Goal: Task Accomplishment & Management: Manage account settings

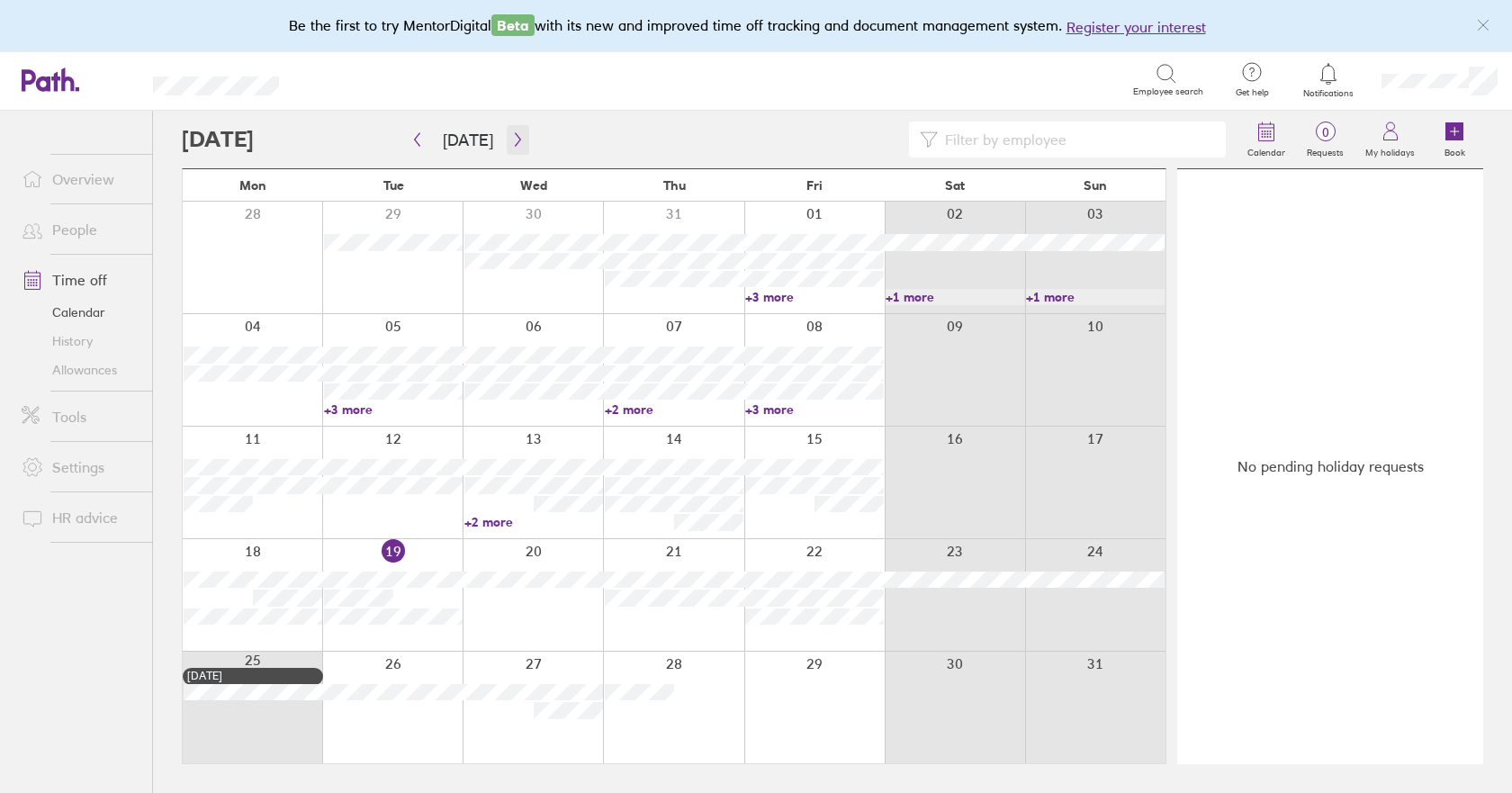
click at [511, 137] on icon "button" at bounding box center [518, 139] width 13 height 14
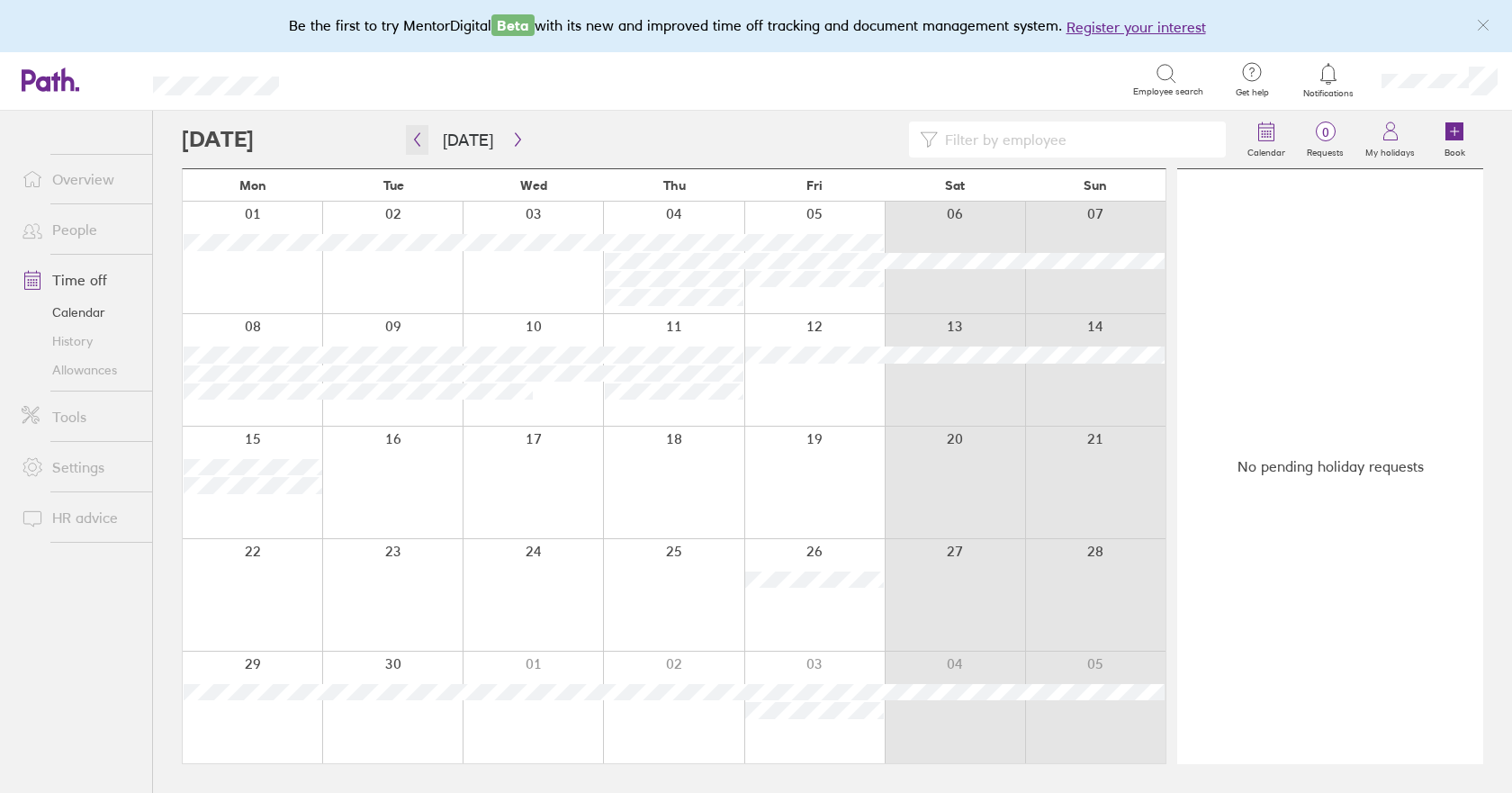
click at [417, 135] on icon "button" at bounding box center [417, 139] width 13 height 14
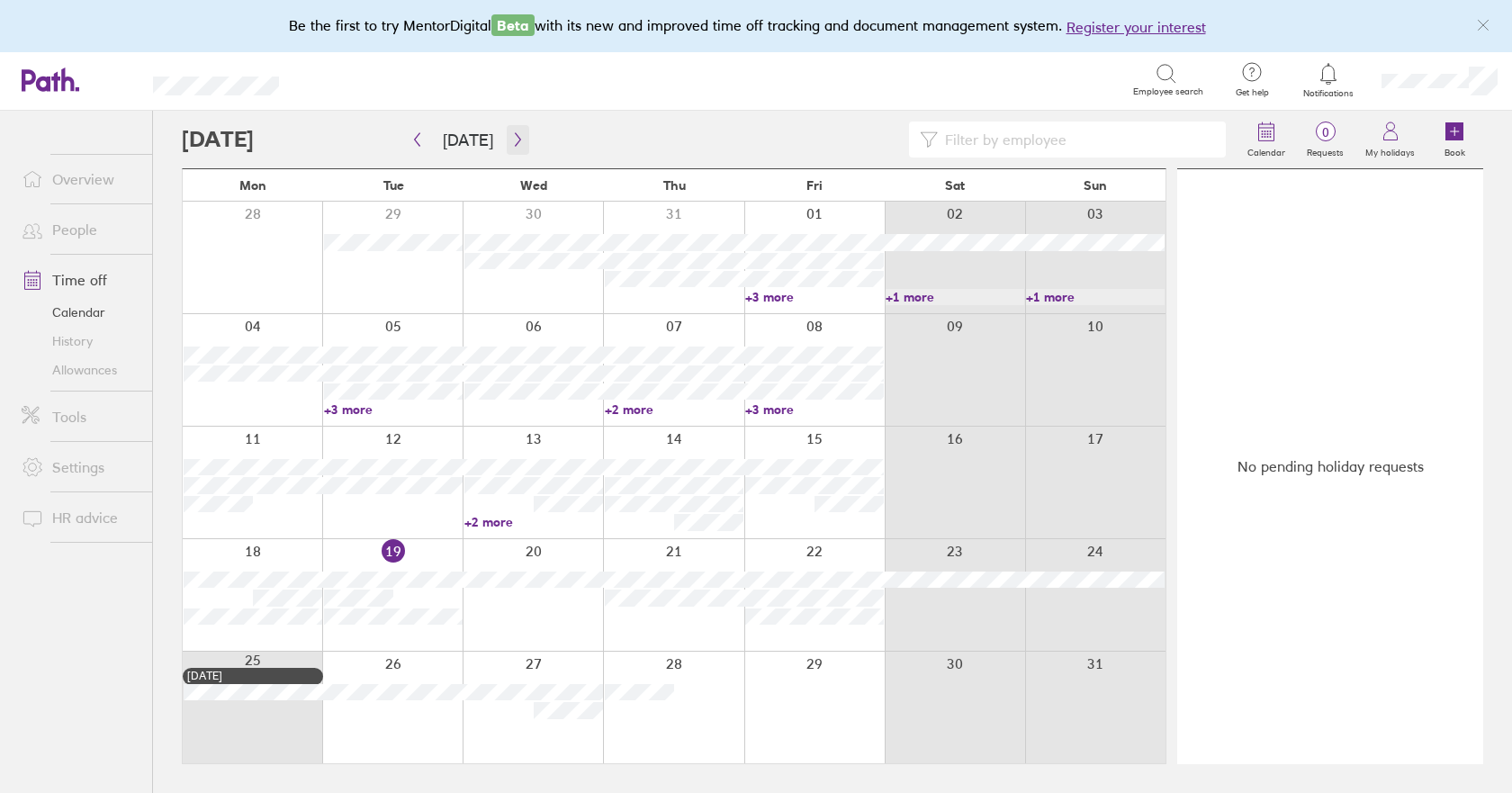
click at [511, 141] on icon "button" at bounding box center [518, 139] width 13 height 14
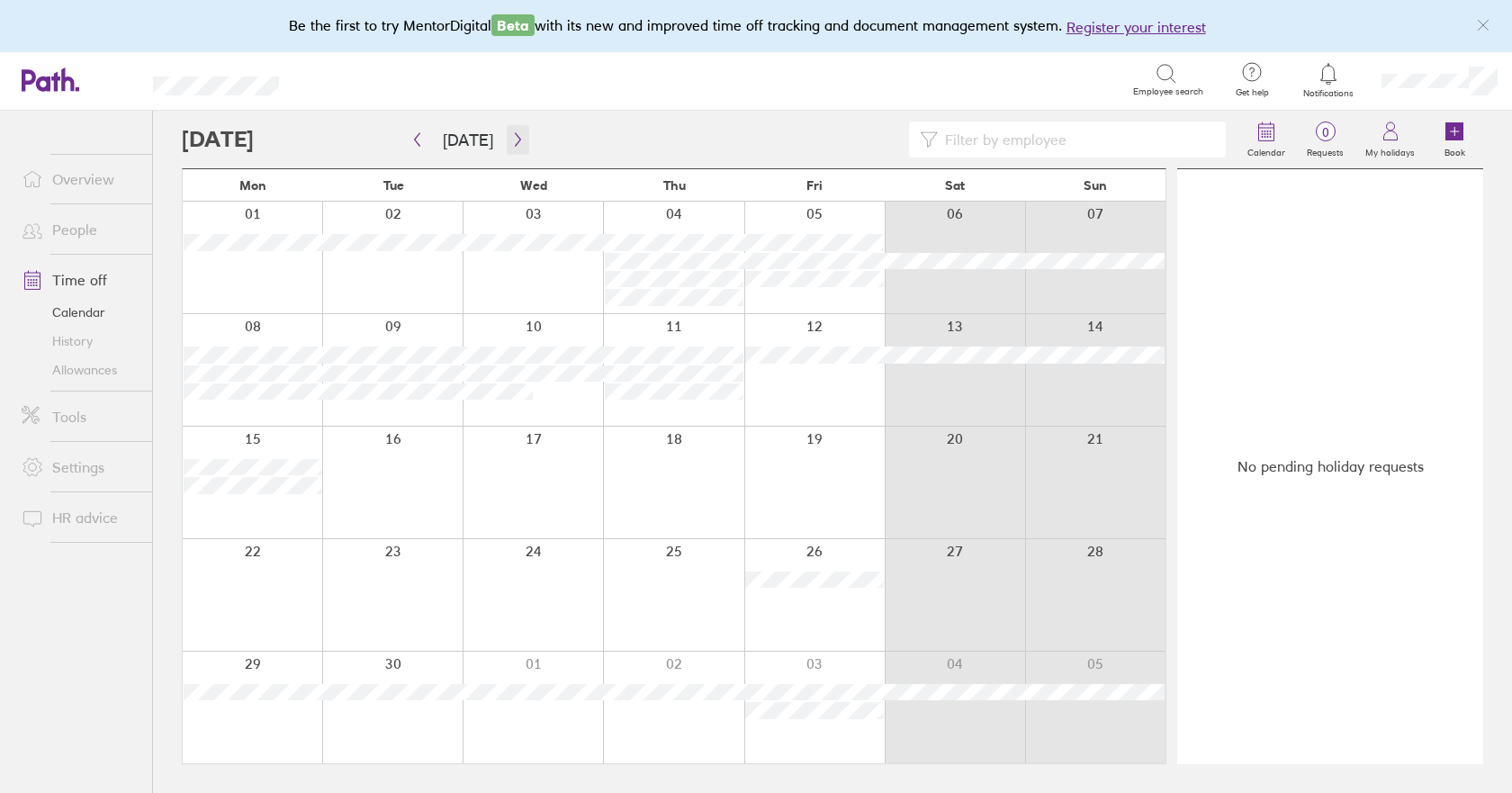
click at [511, 141] on icon "button" at bounding box center [518, 139] width 13 height 14
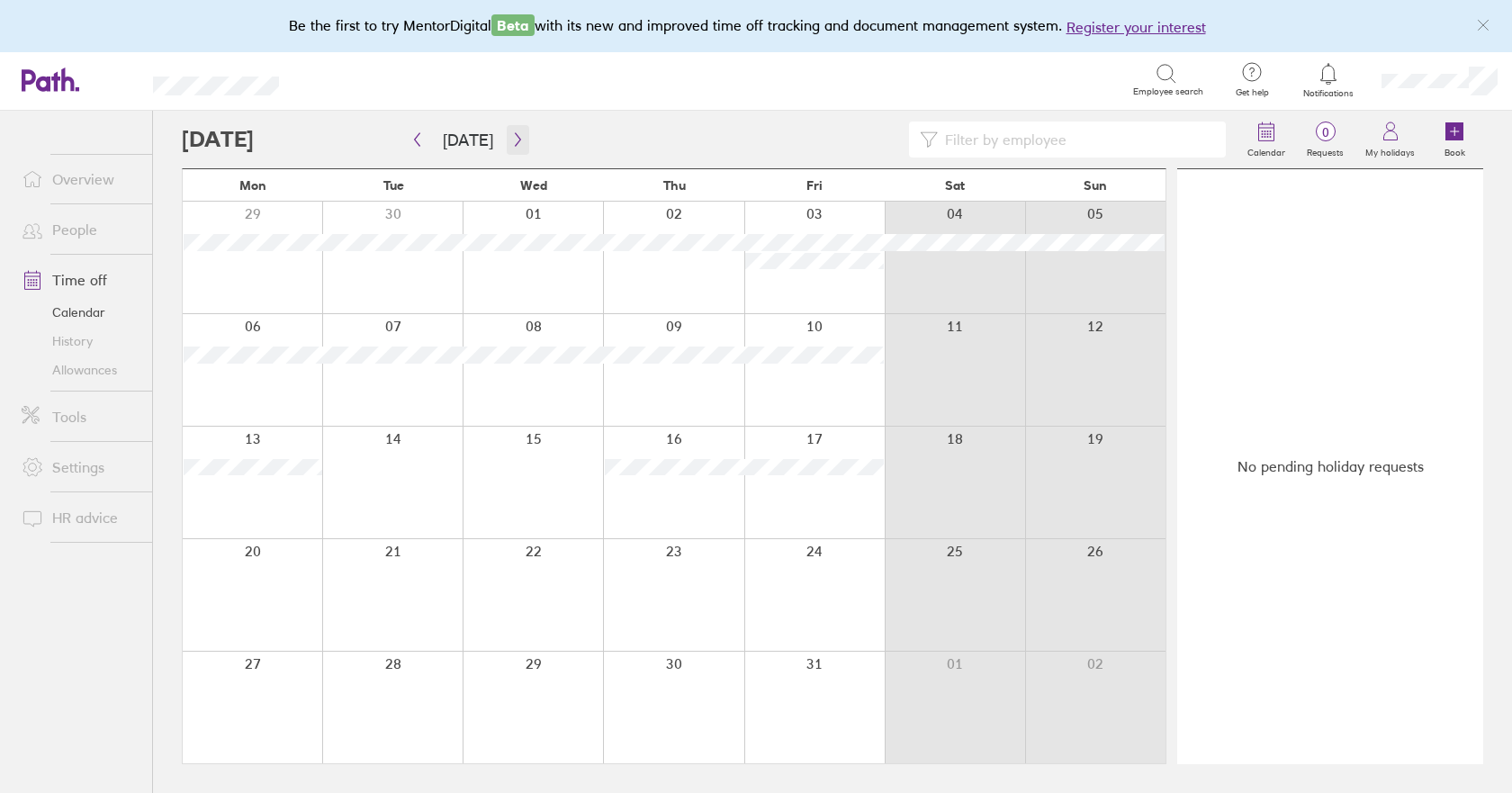
click at [511, 141] on icon "button" at bounding box center [518, 139] width 13 height 14
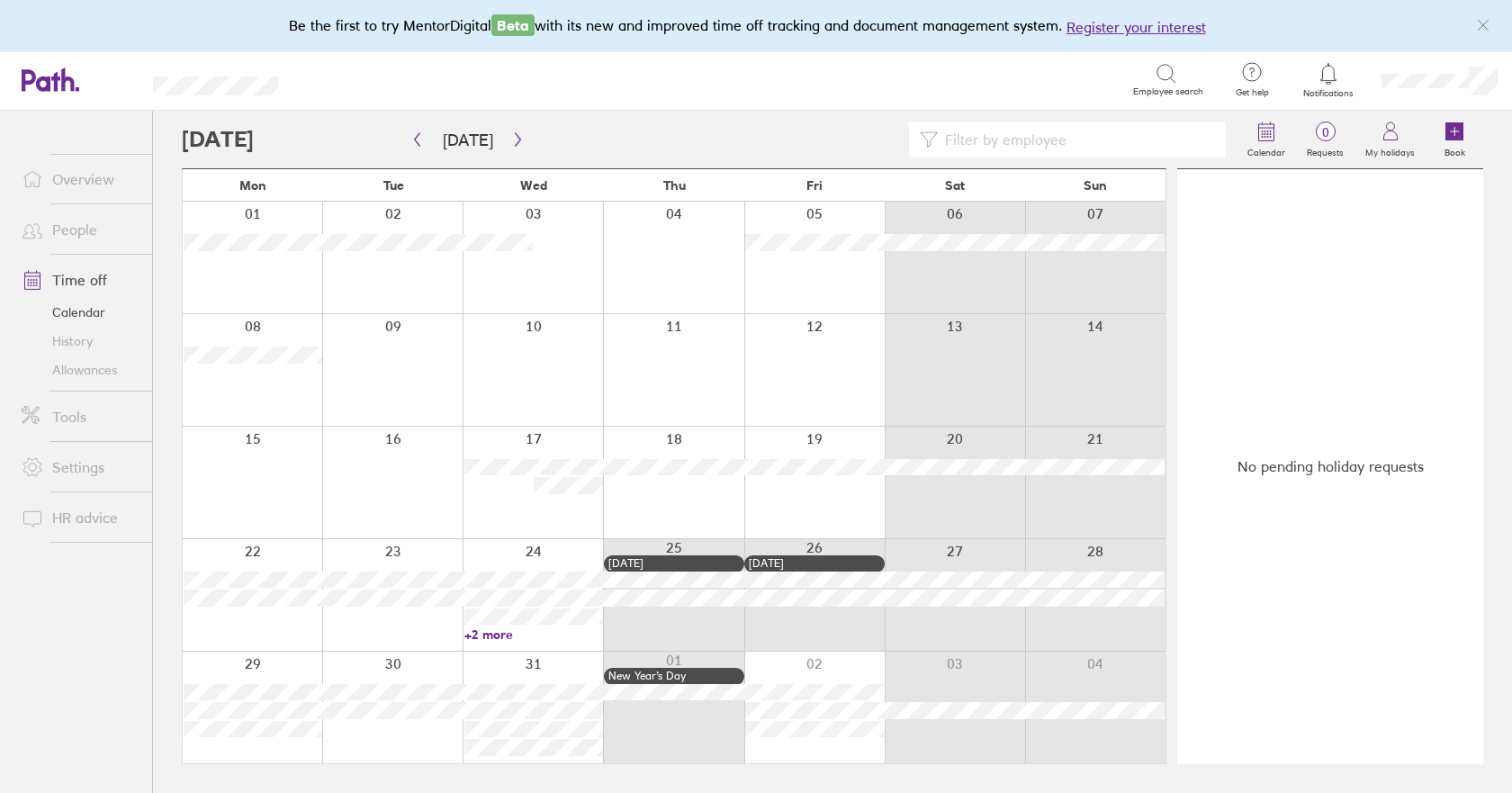
click at [493, 633] on link "+2 more" at bounding box center [534, 634] width 139 height 16
click at [515, 141] on icon "button" at bounding box center [518, 139] width 13 height 14
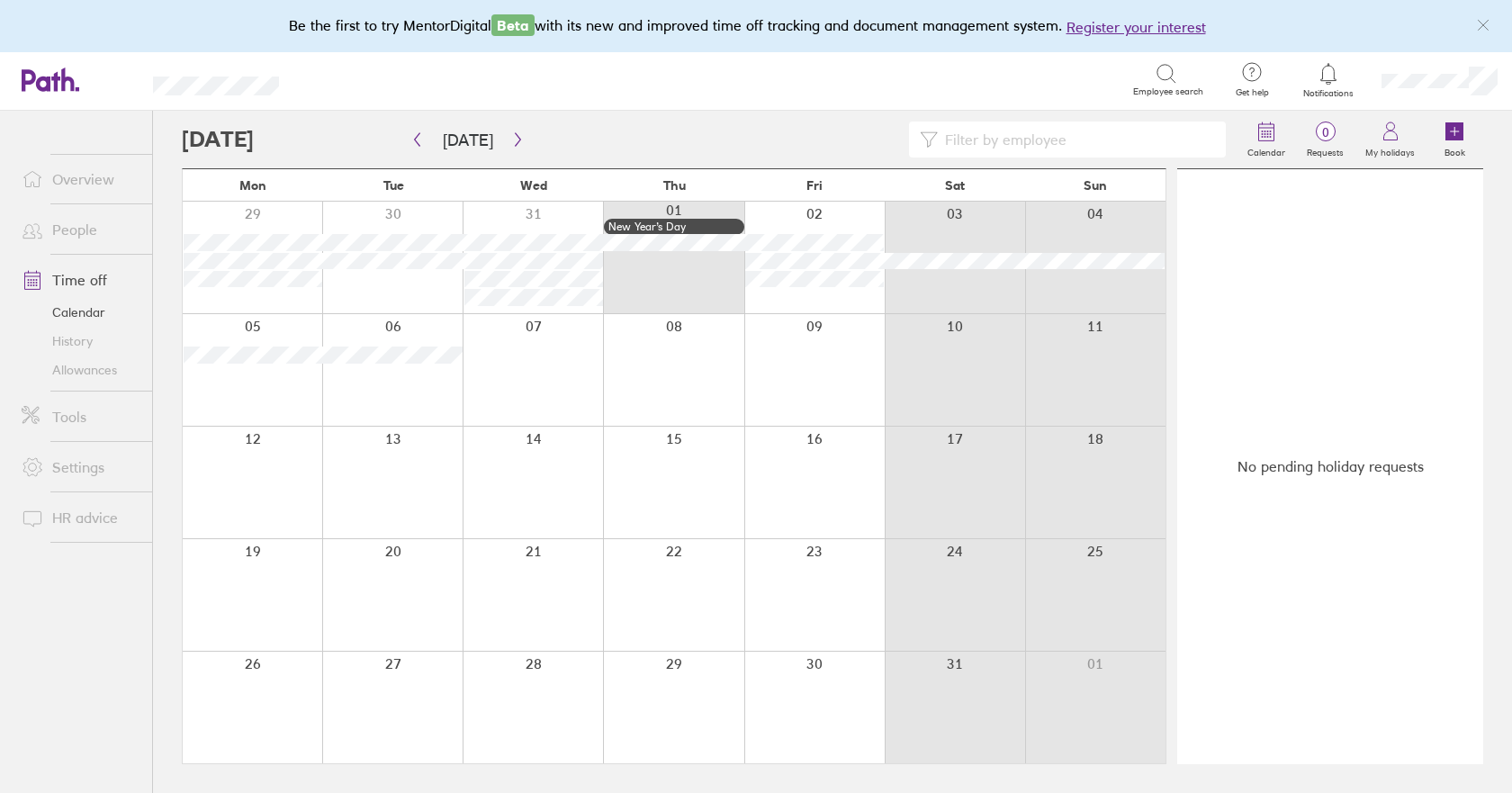
click at [62, 367] on link "Allowances" at bounding box center [80, 370] width 145 height 29
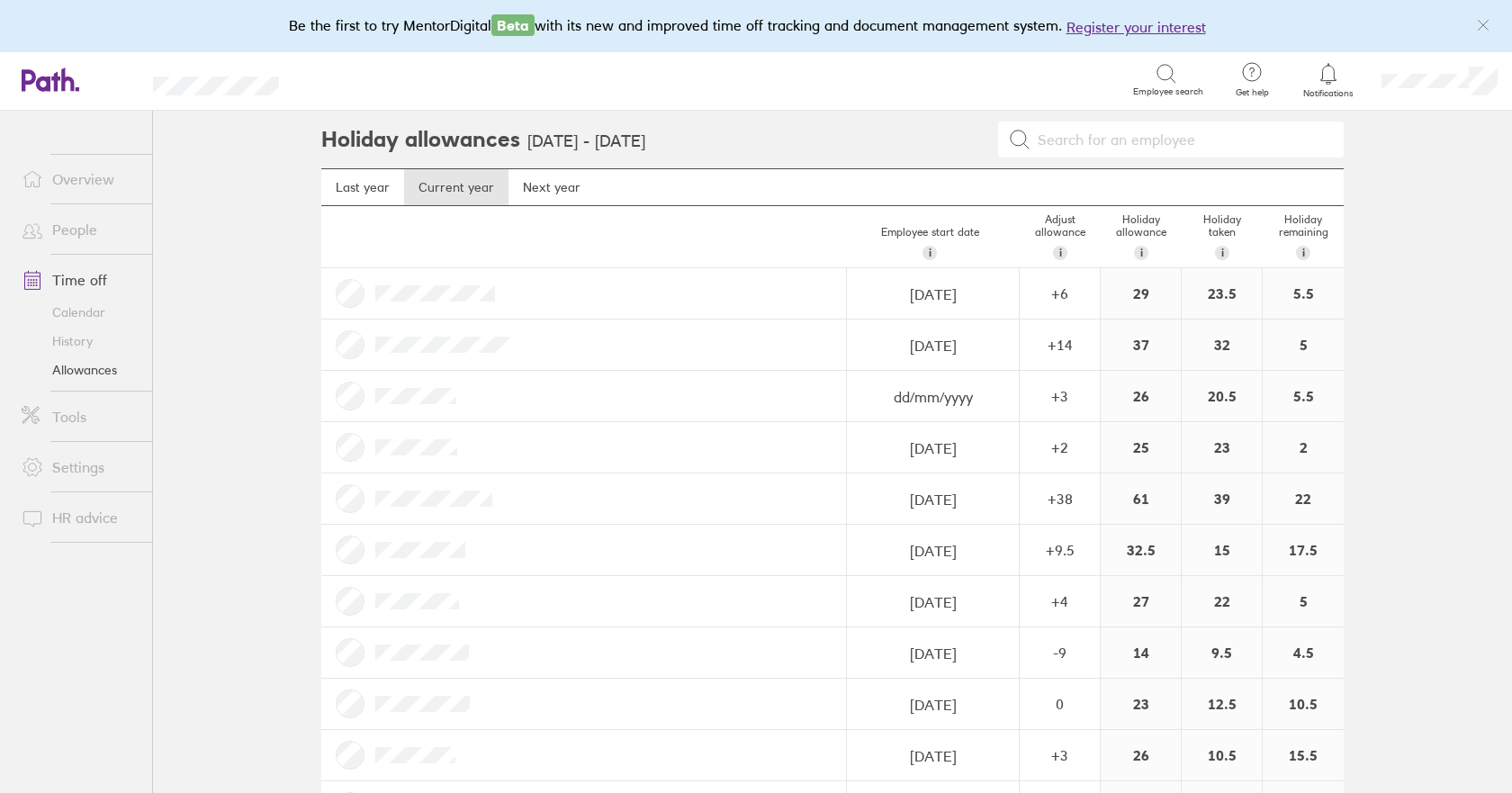
click at [86, 311] on link "Calendar" at bounding box center [80, 312] width 145 height 29
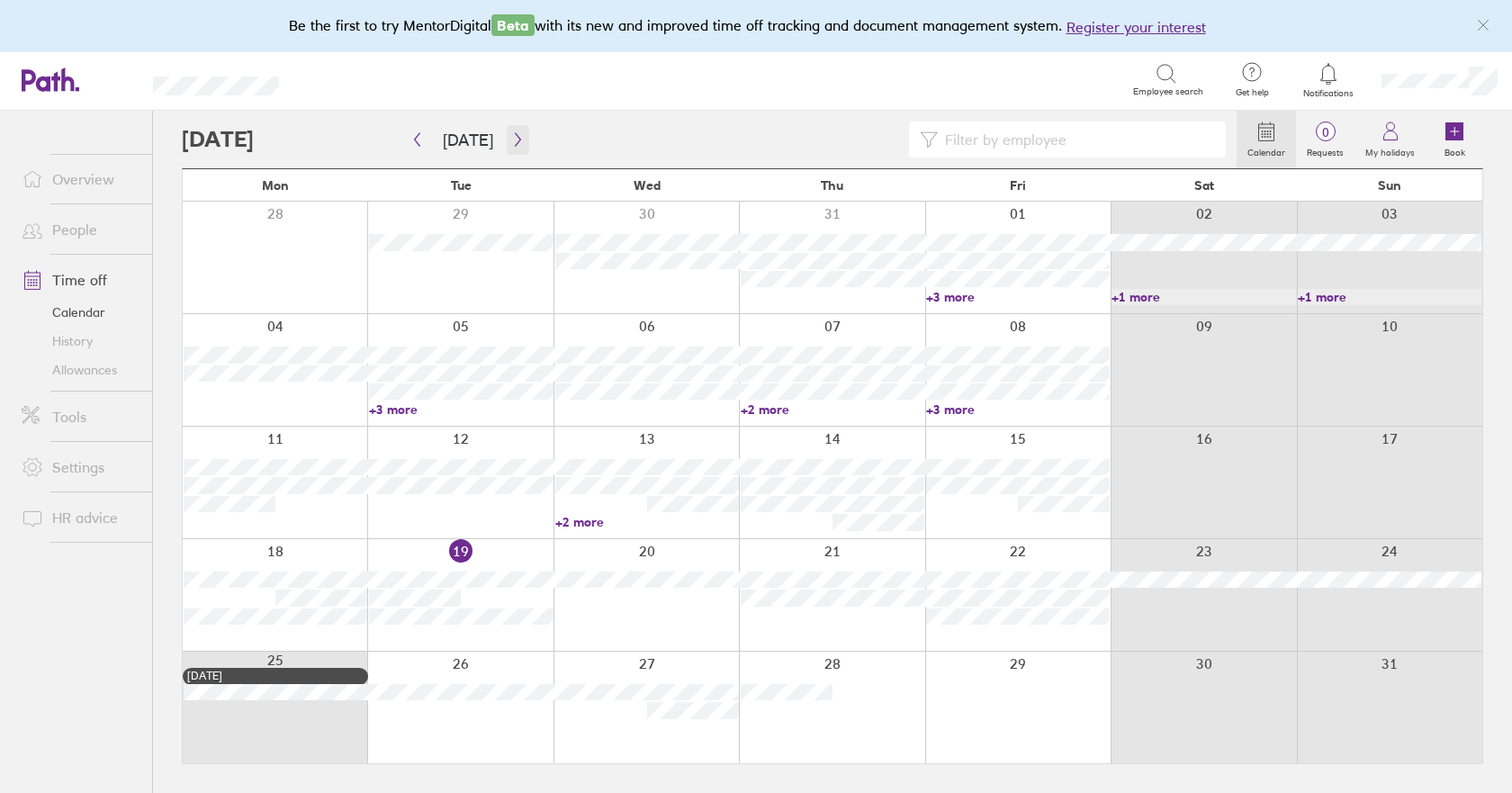
click at [515, 142] on icon "button" at bounding box center [518, 139] width 13 height 14
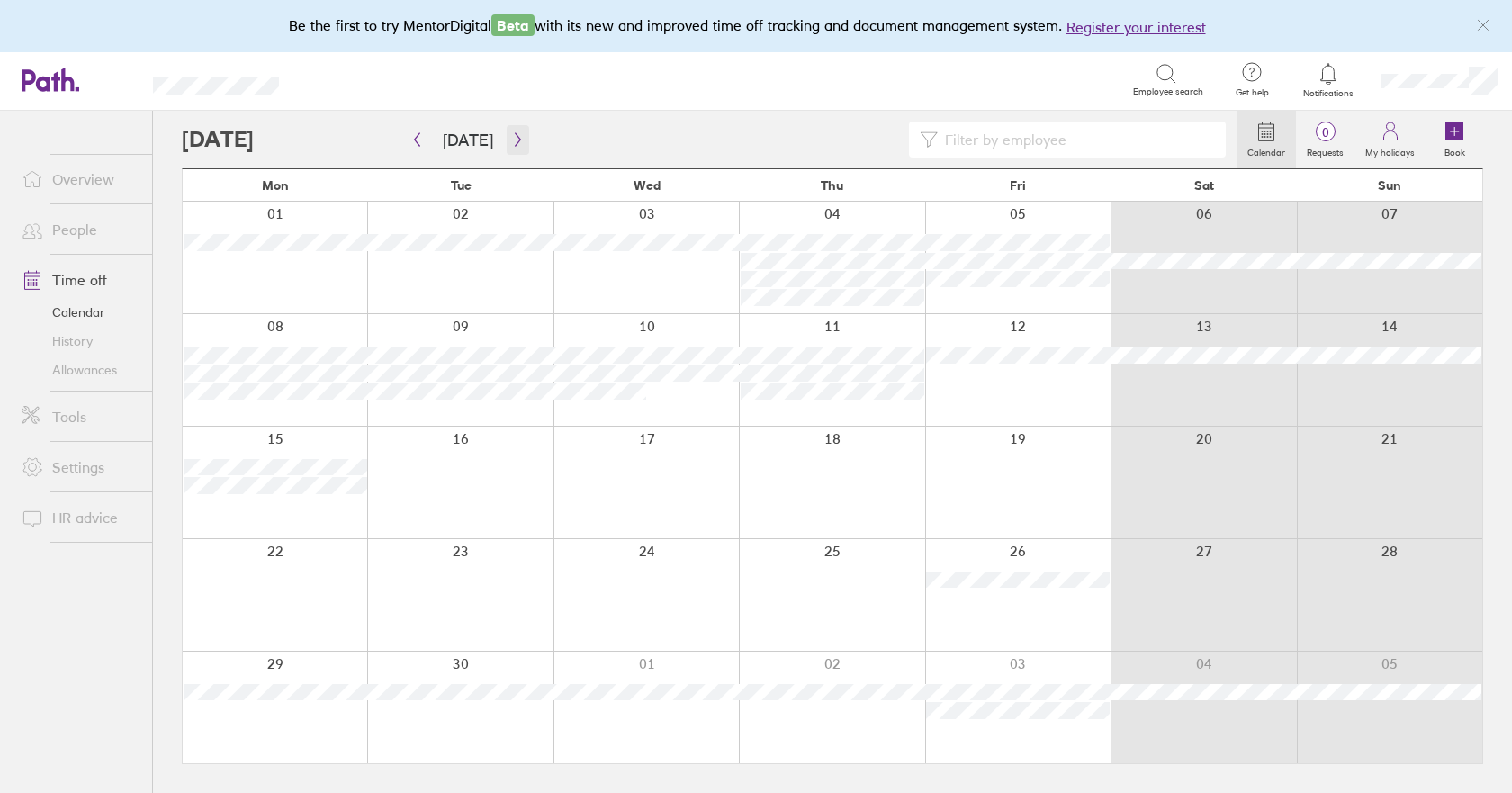
click at [513, 149] on button "button" at bounding box center [518, 139] width 23 height 30
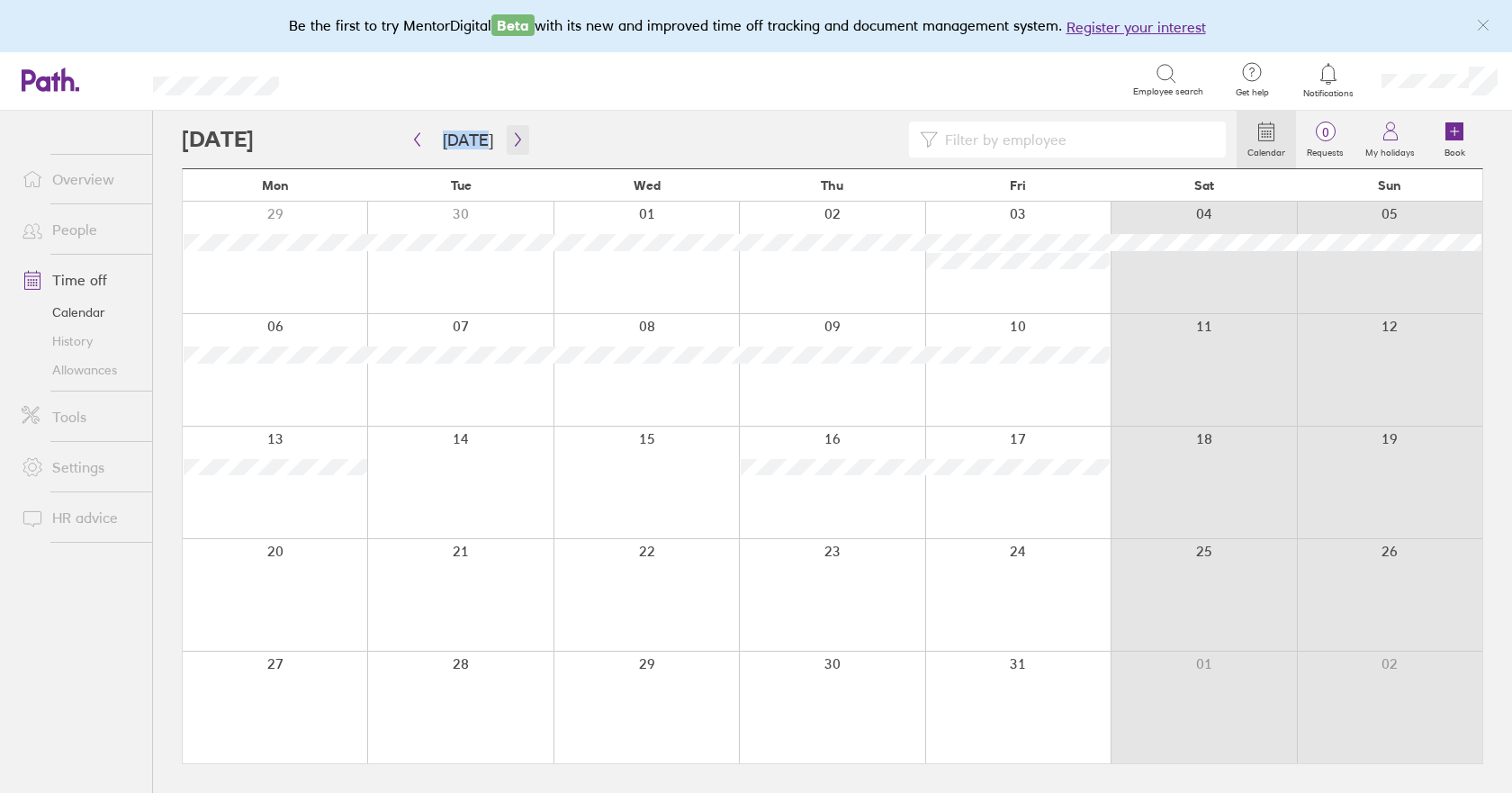
click at [513, 149] on button "button" at bounding box center [518, 139] width 23 height 30
click at [1338, 141] on link "0 Requests" at bounding box center [1325, 139] width 58 height 58
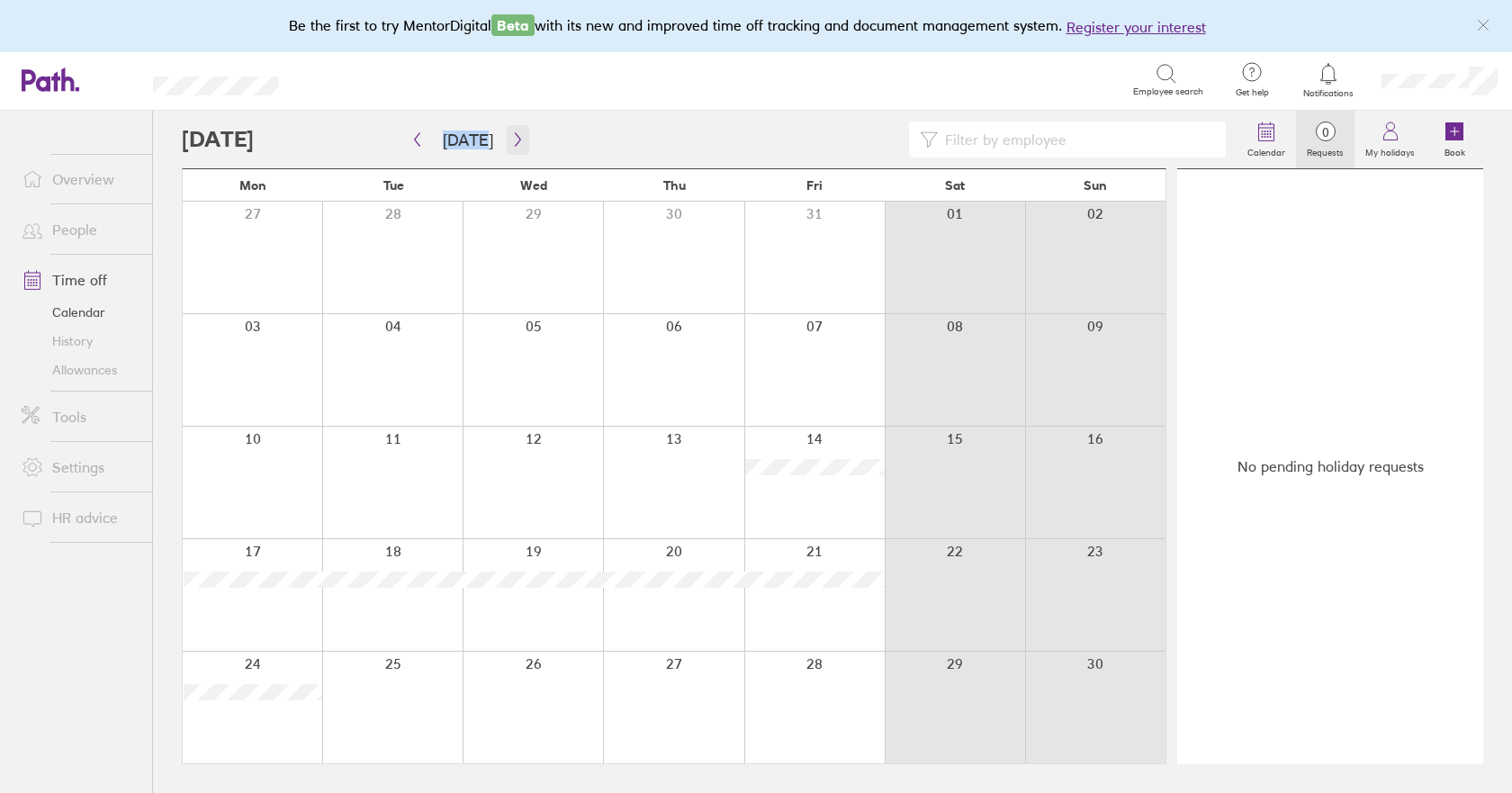
click at [513, 136] on icon "button" at bounding box center [518, 139] width 13 height 14
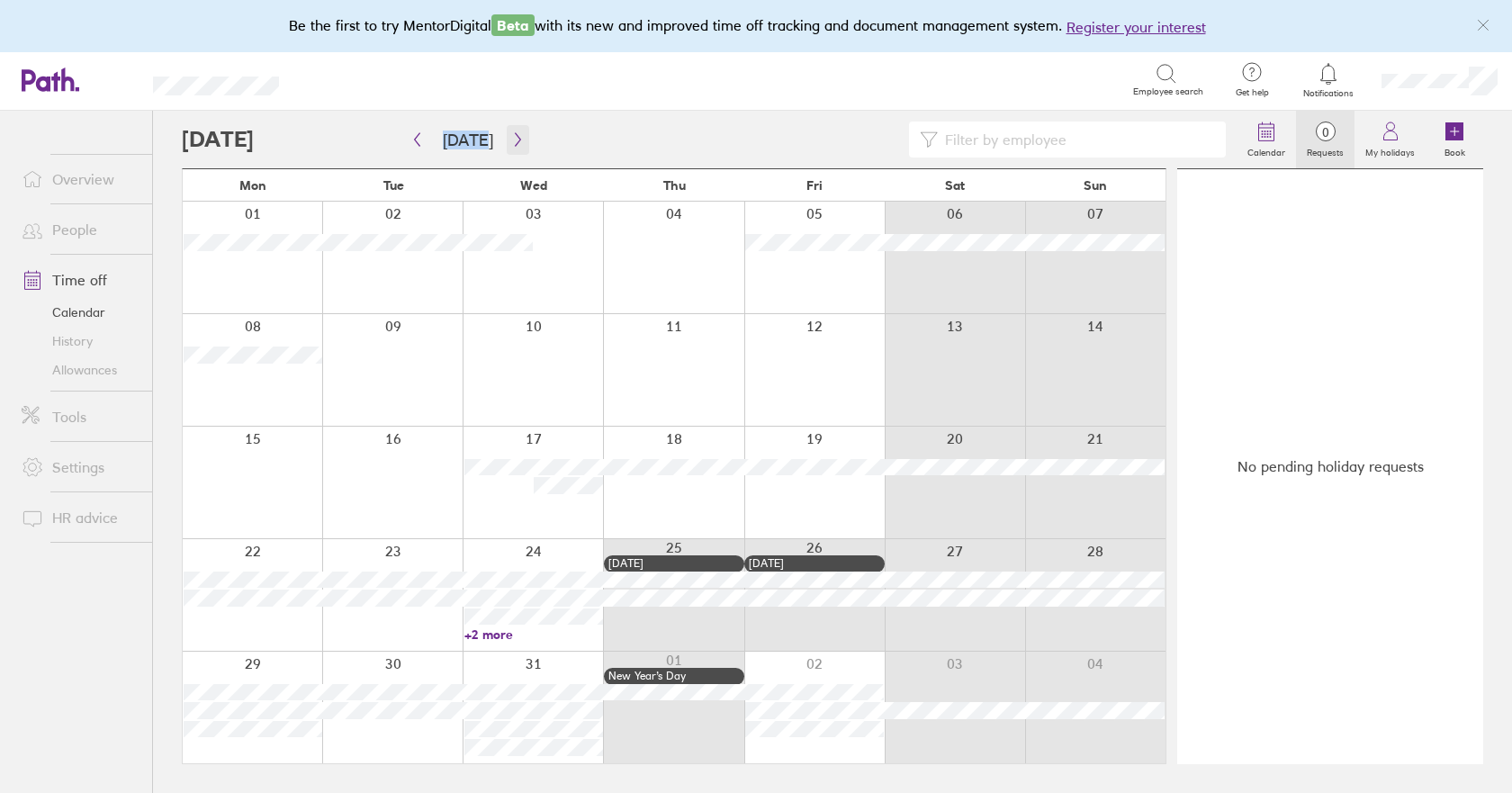
click at [513, 136] on icon "button" at bounding box center [518, 139] width 13 height 14
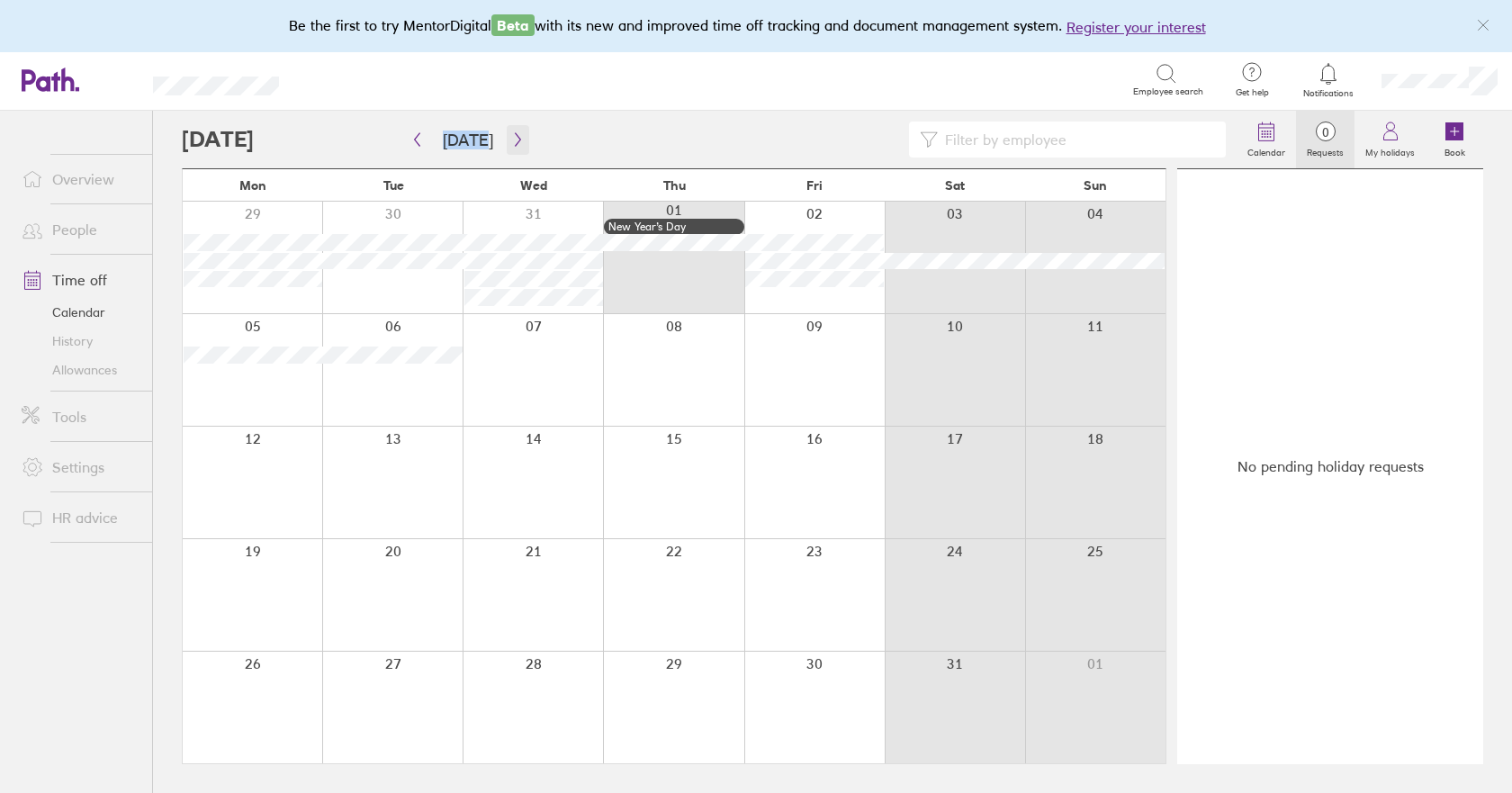
click at [513, 136] on icon "button" at bounding box center [518, 139] width 13 height 14
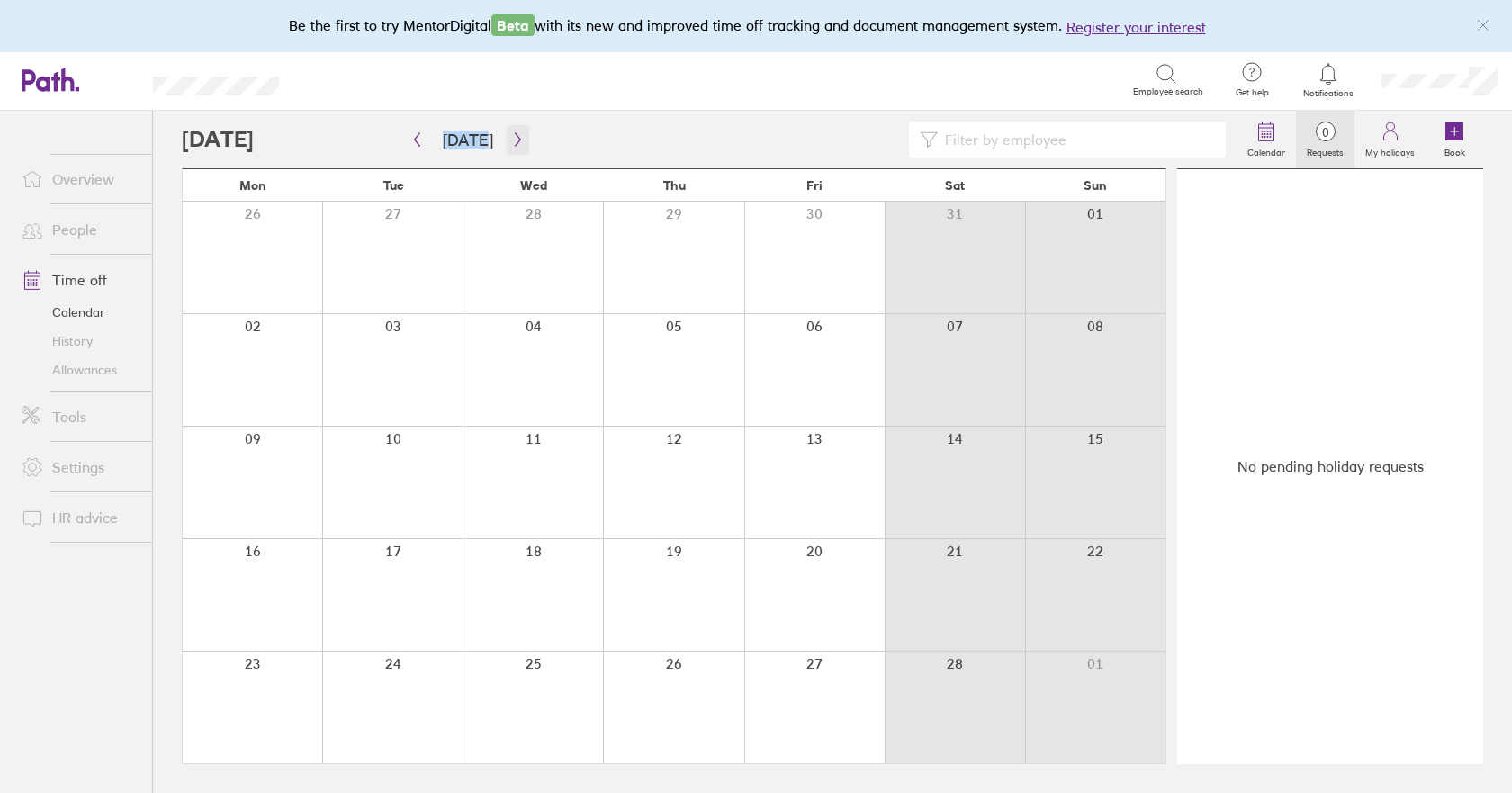
click at [513, 136] on icon "button" at bounding box center [518, 139] width 13 height 14
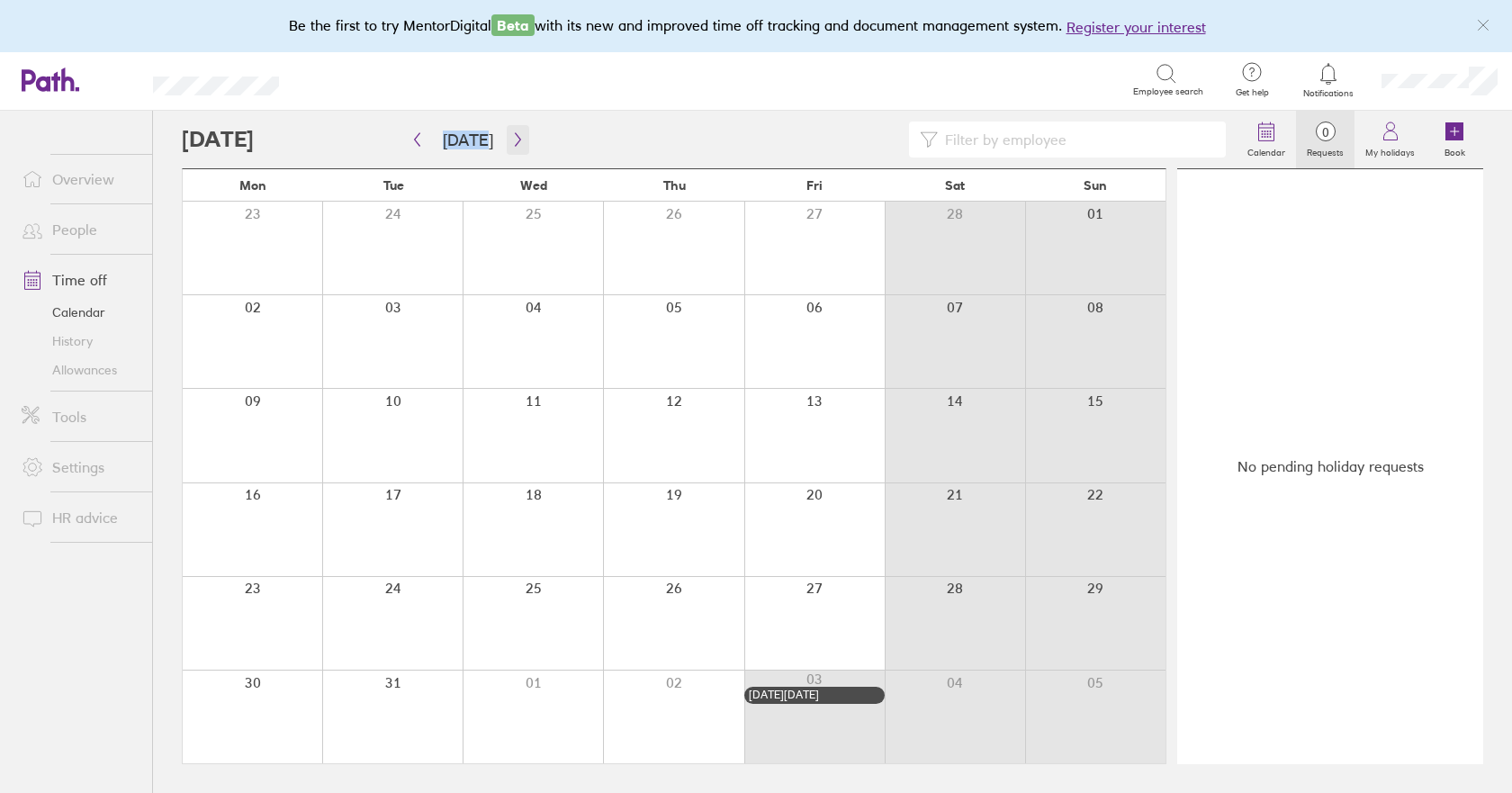
click at [513, 136] on icon "button" at bounding box center [518, 139] width 13 height 14
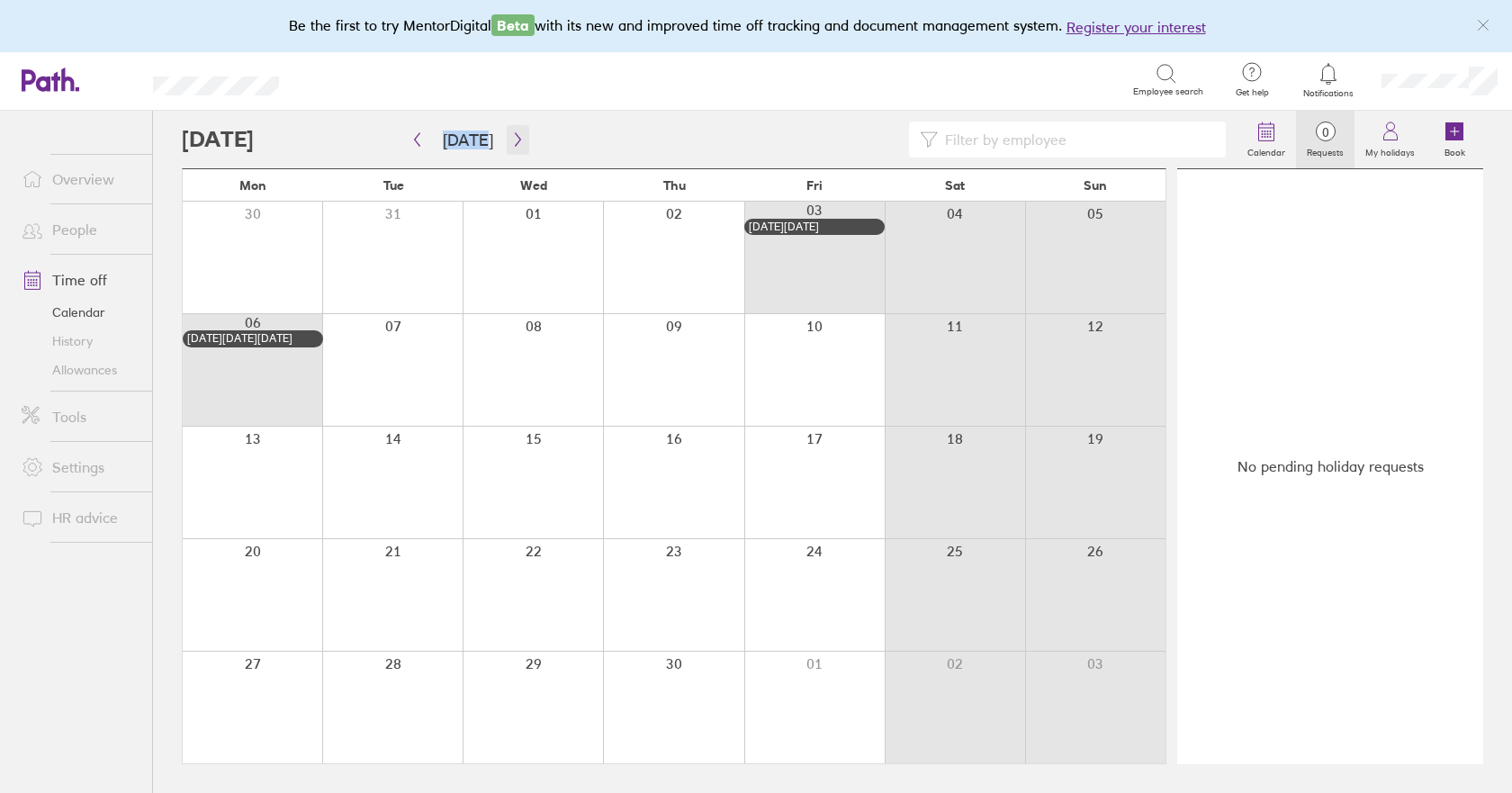
click at [513, 136] on icon "button" at bounding box center [518, 139] width 13 height 14
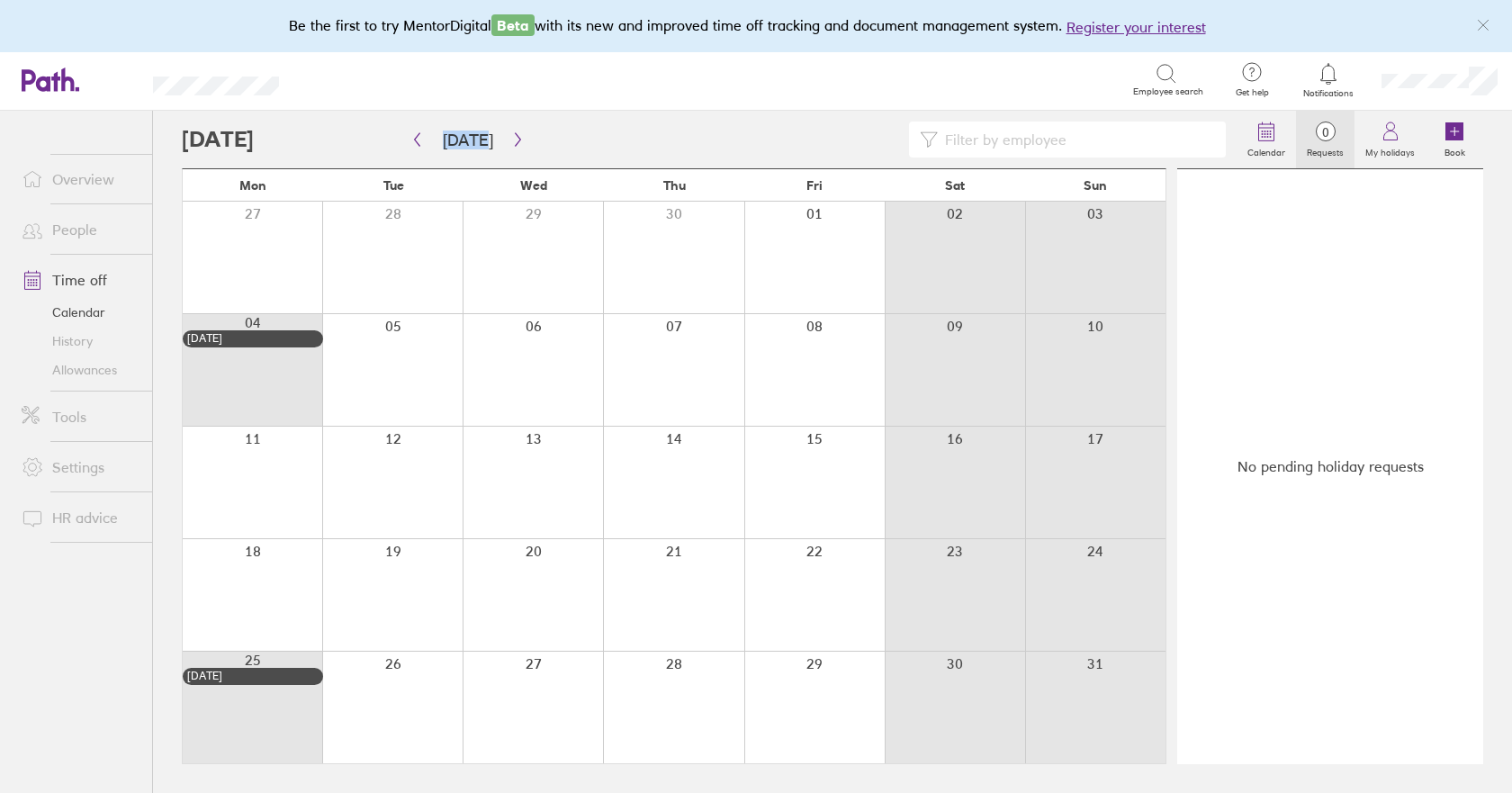
click at [77, 372] on link "Allowances" at bounding box center [80, 370] width 145 height 29
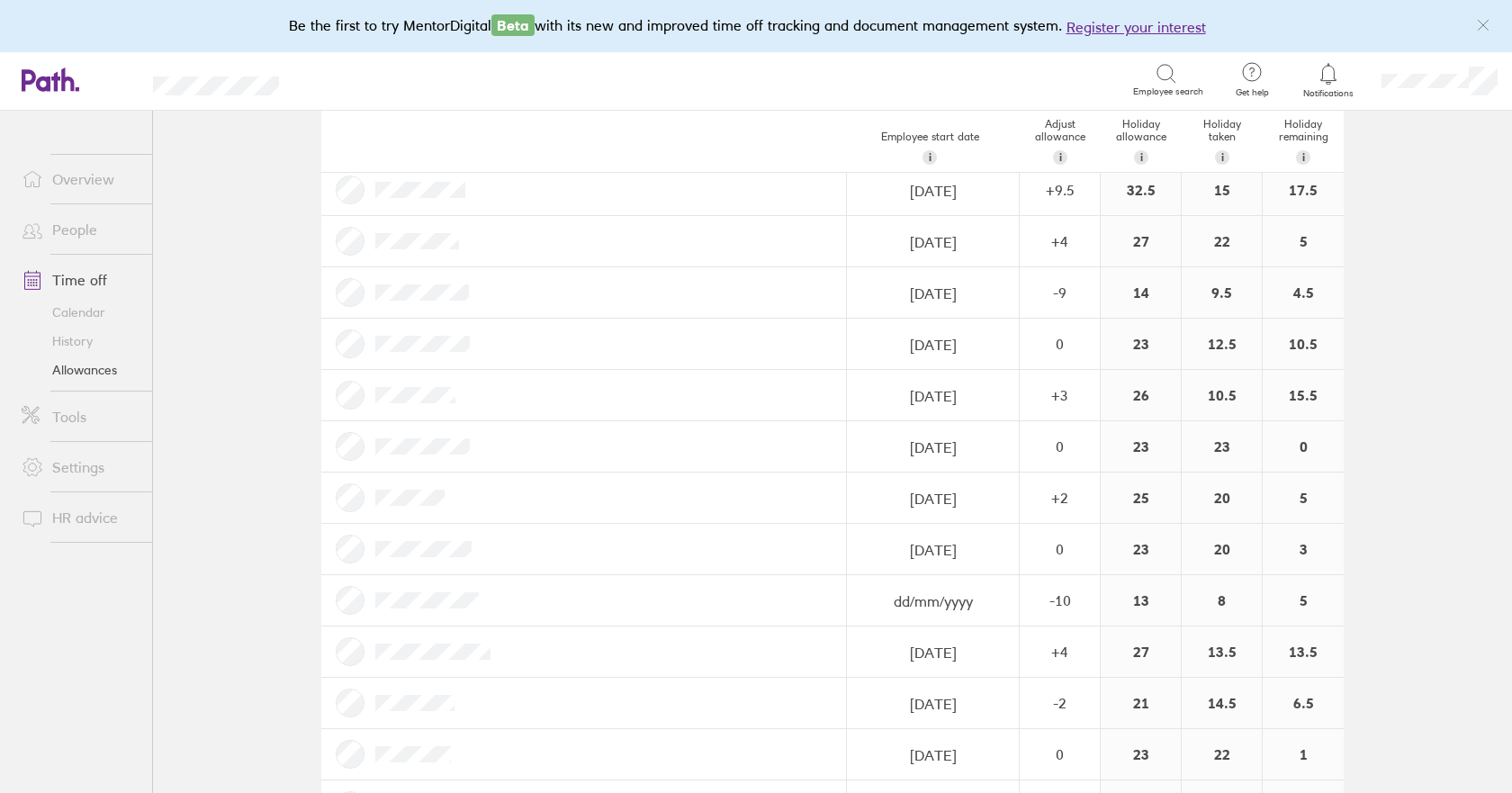
scroll to position [530, 0]
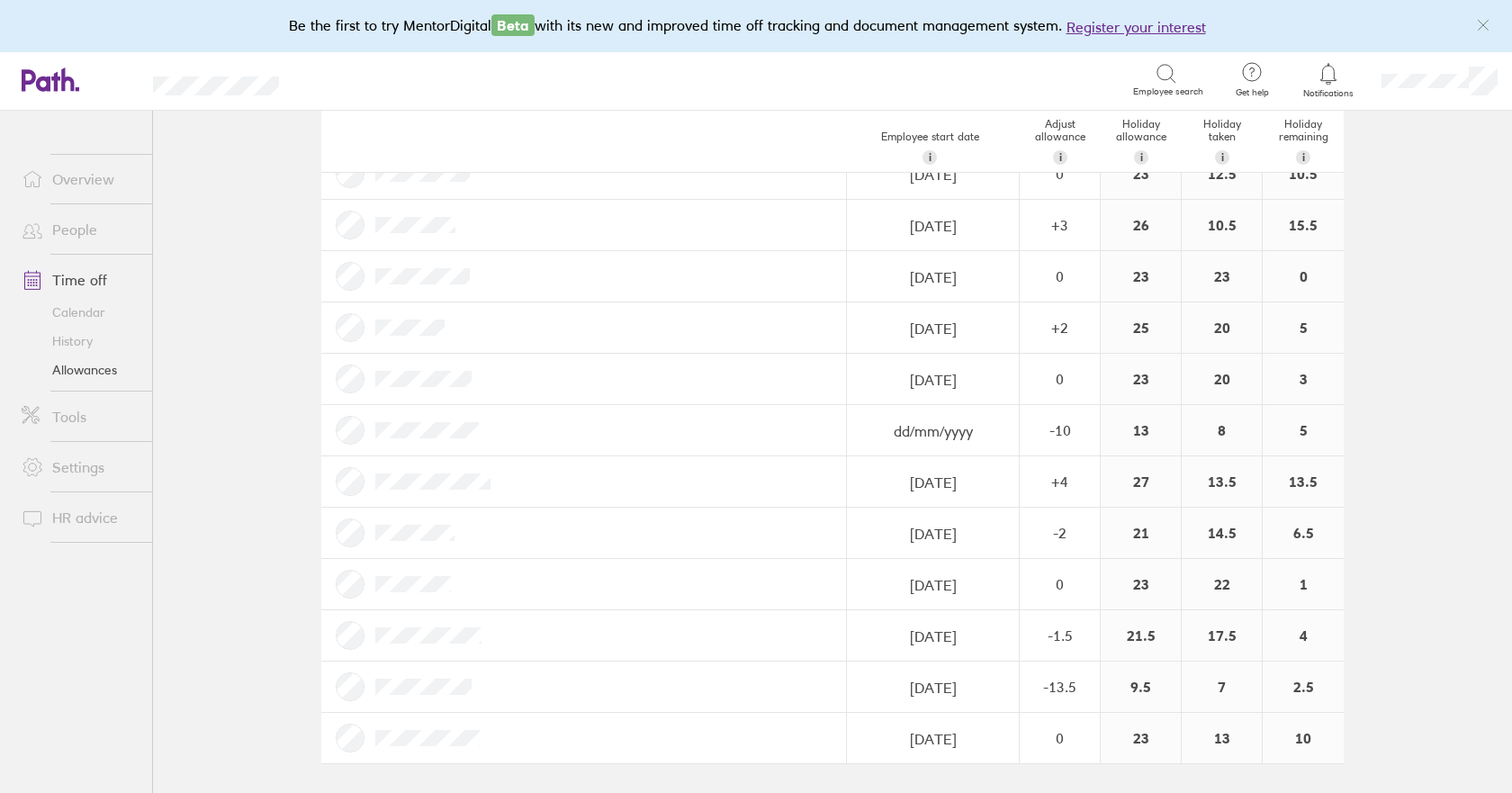
click at [84, 308] on link "Calendar" at bounding box center [80, 312] width 145 height 29
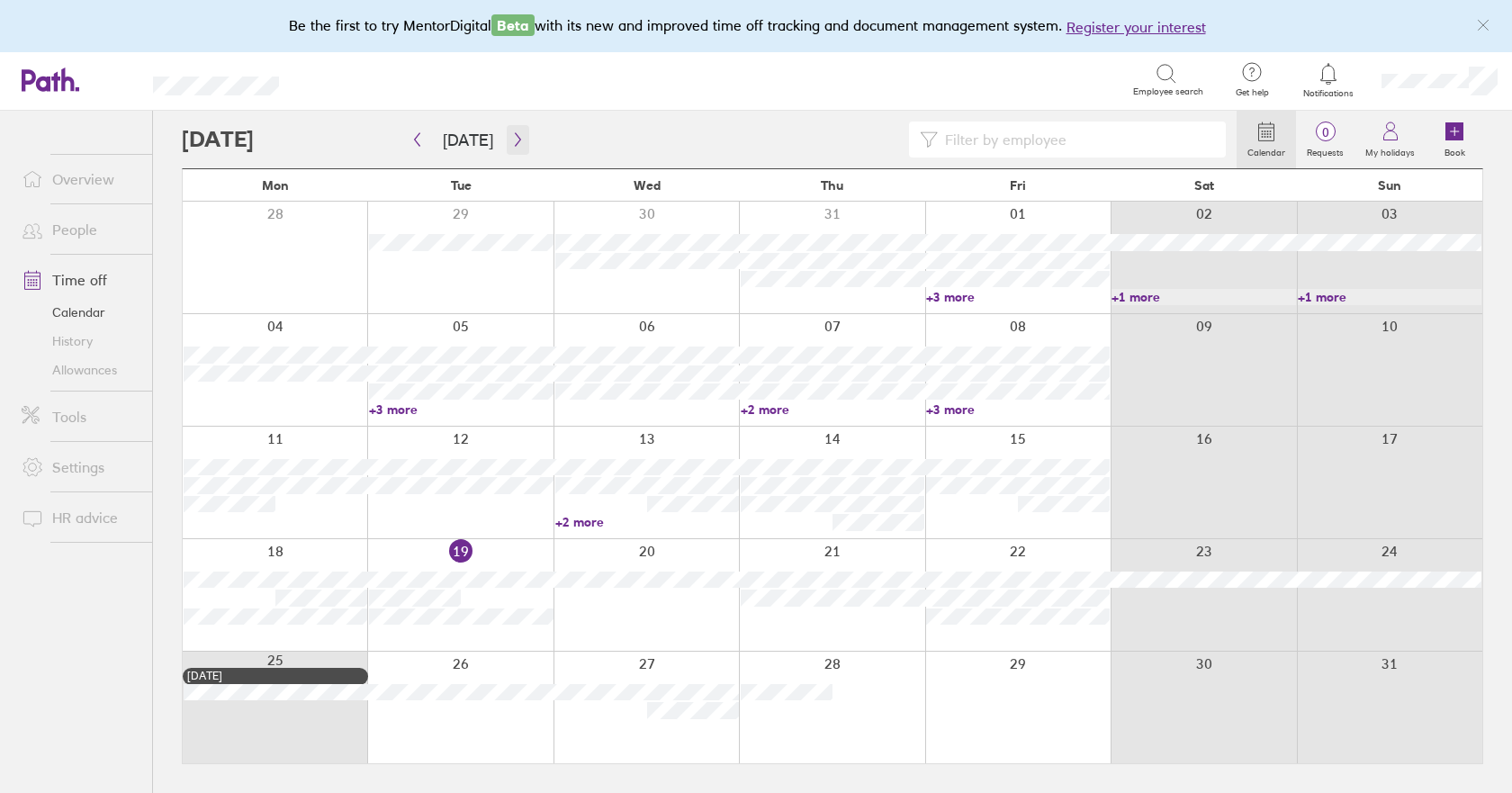
click at [513, 148] on button "button" at bounding box center [518, 139] width 23 height 30
click at [511, 148] on button "button" at bounding box center [518, 139] width 23 height 30
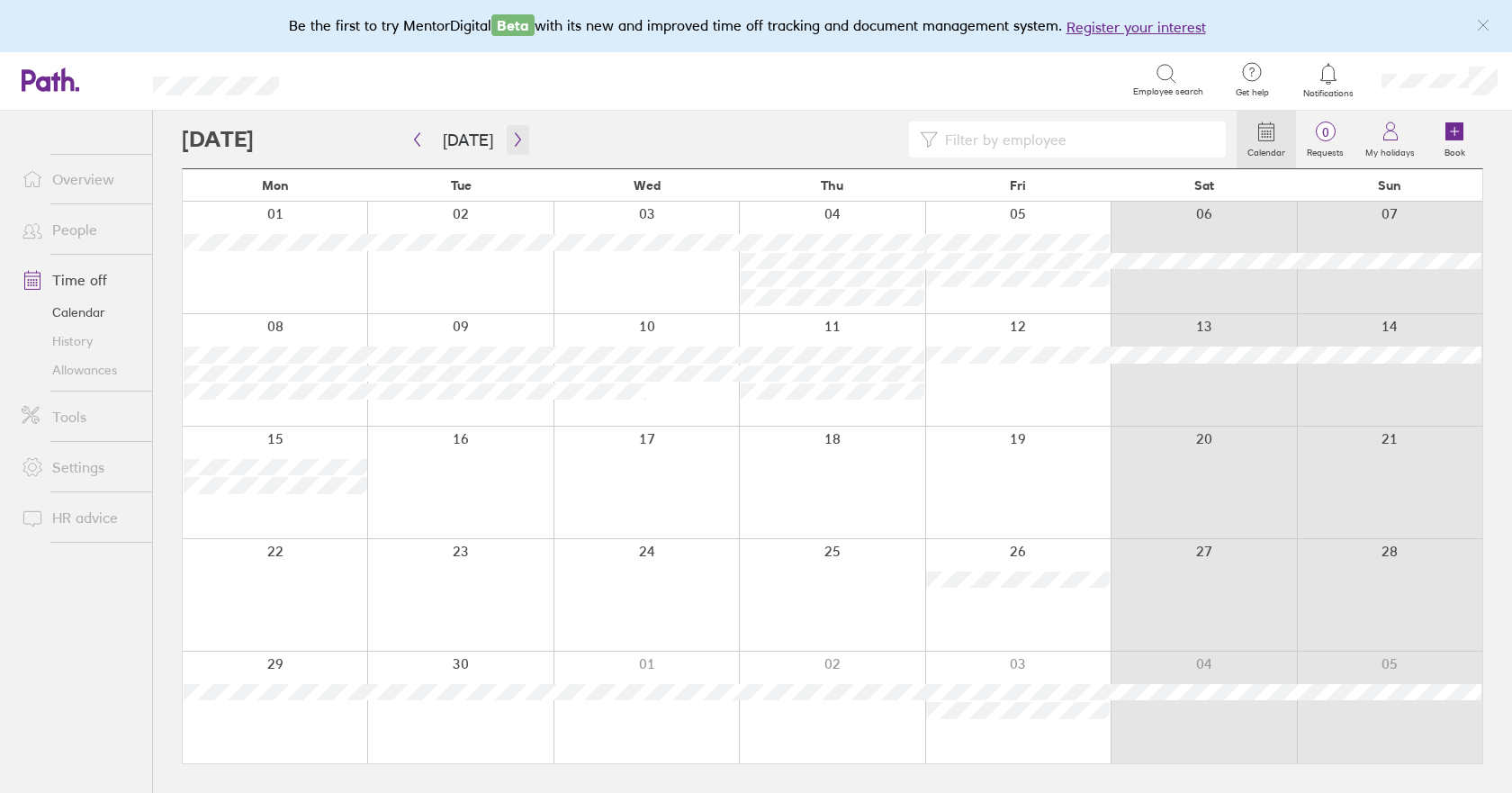
click at [515, 137] on icon "button" at bounding box center [518, 140] width 6 height 13
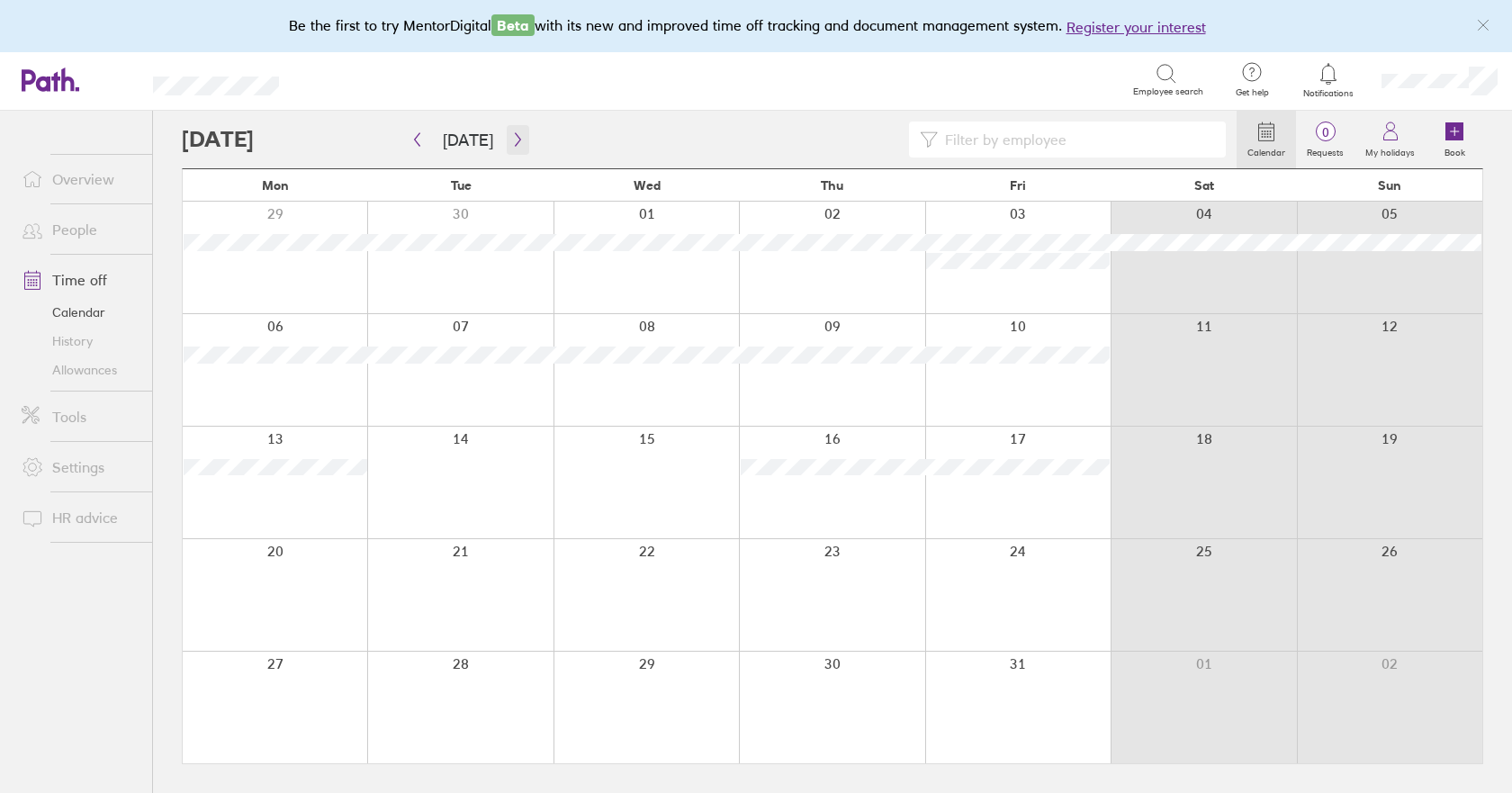
click at [517, 147] on icon "button" at bounding box center [518, 139] width 13 height 14
click at [516, 147] on icon "button" at bounding box center [518, 139] width 13 height 14
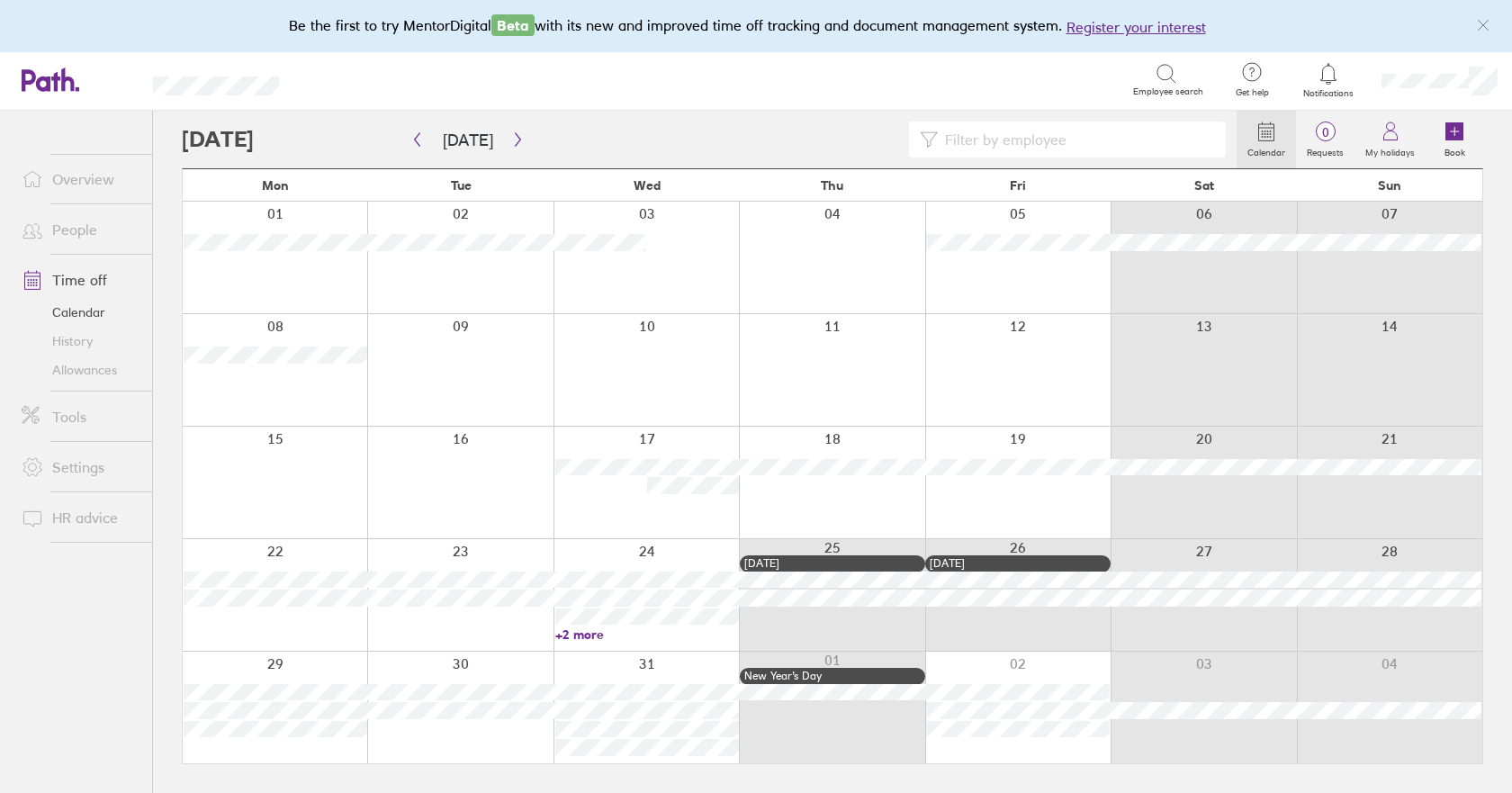
click at [572, 633] on link "+2 more" at bounding box center [647, 634] width 184 height 16
click at [808, 363] on div at bounding box center [831, 369] width 186 height 111
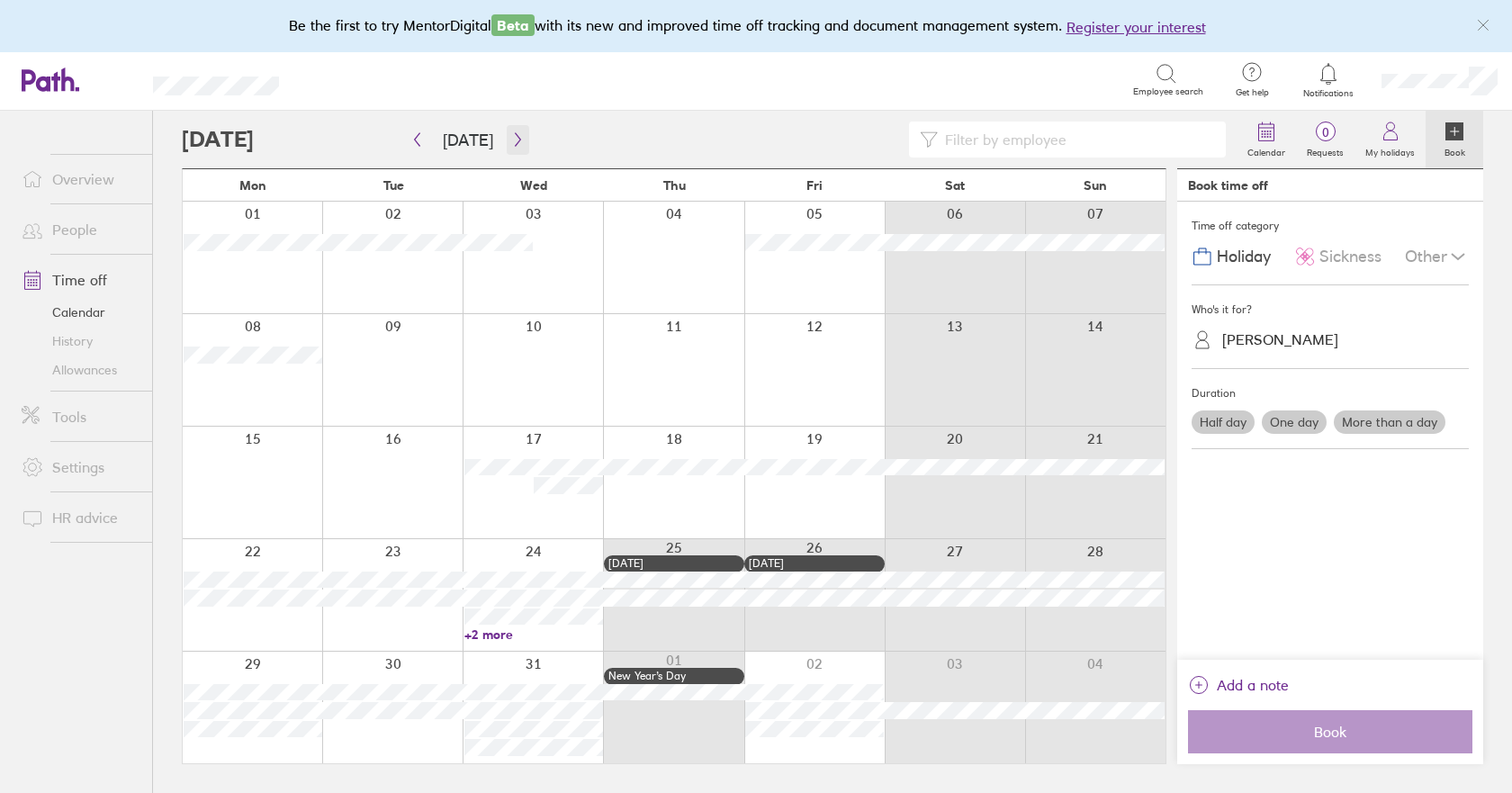
click at [515, 143] on icon "button" at bounding box center [518, 140] width 6 height 13
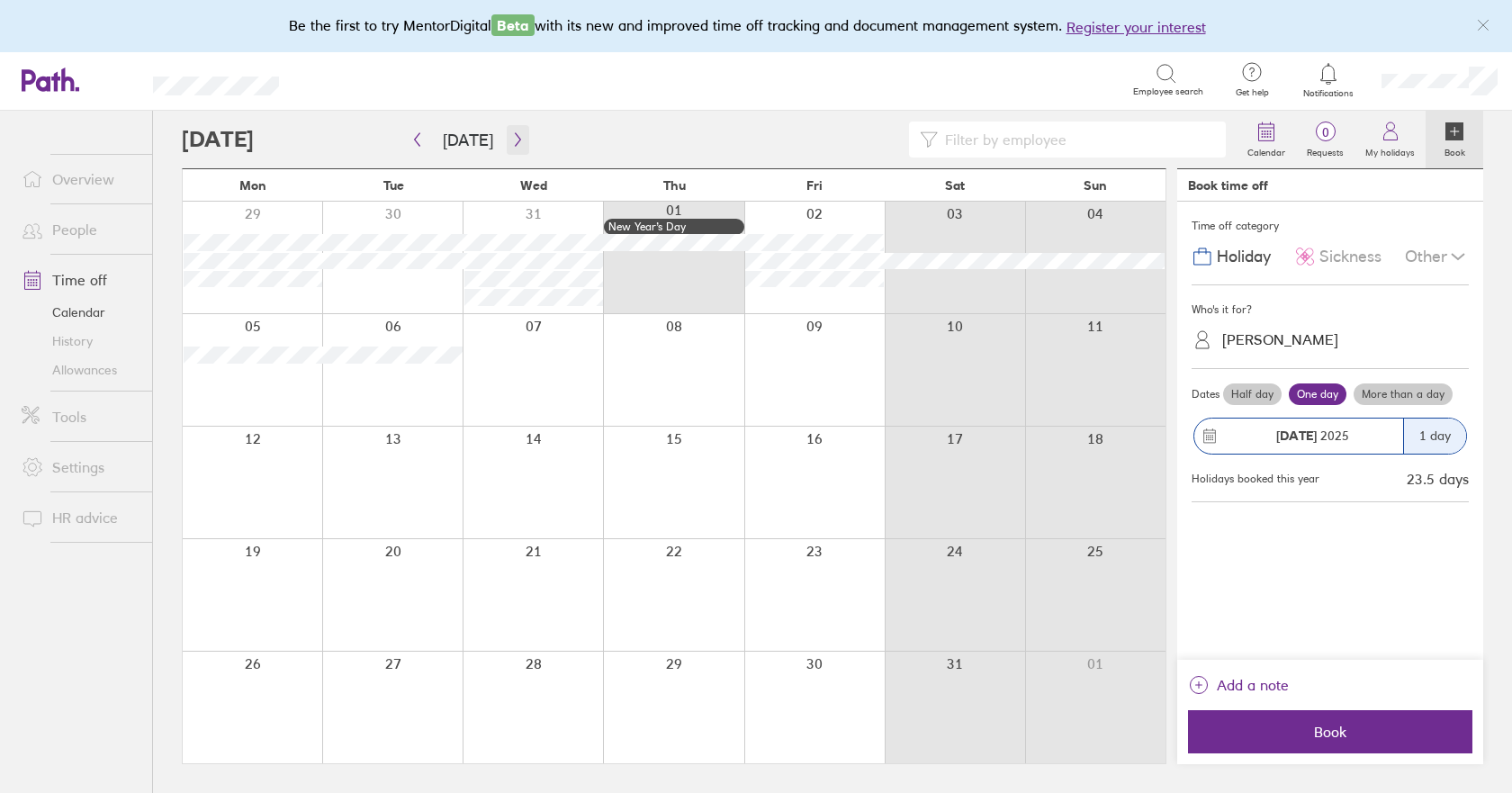
click at [512, 139] on icon "button" at bounding box center [518, 139] width 13 height 14
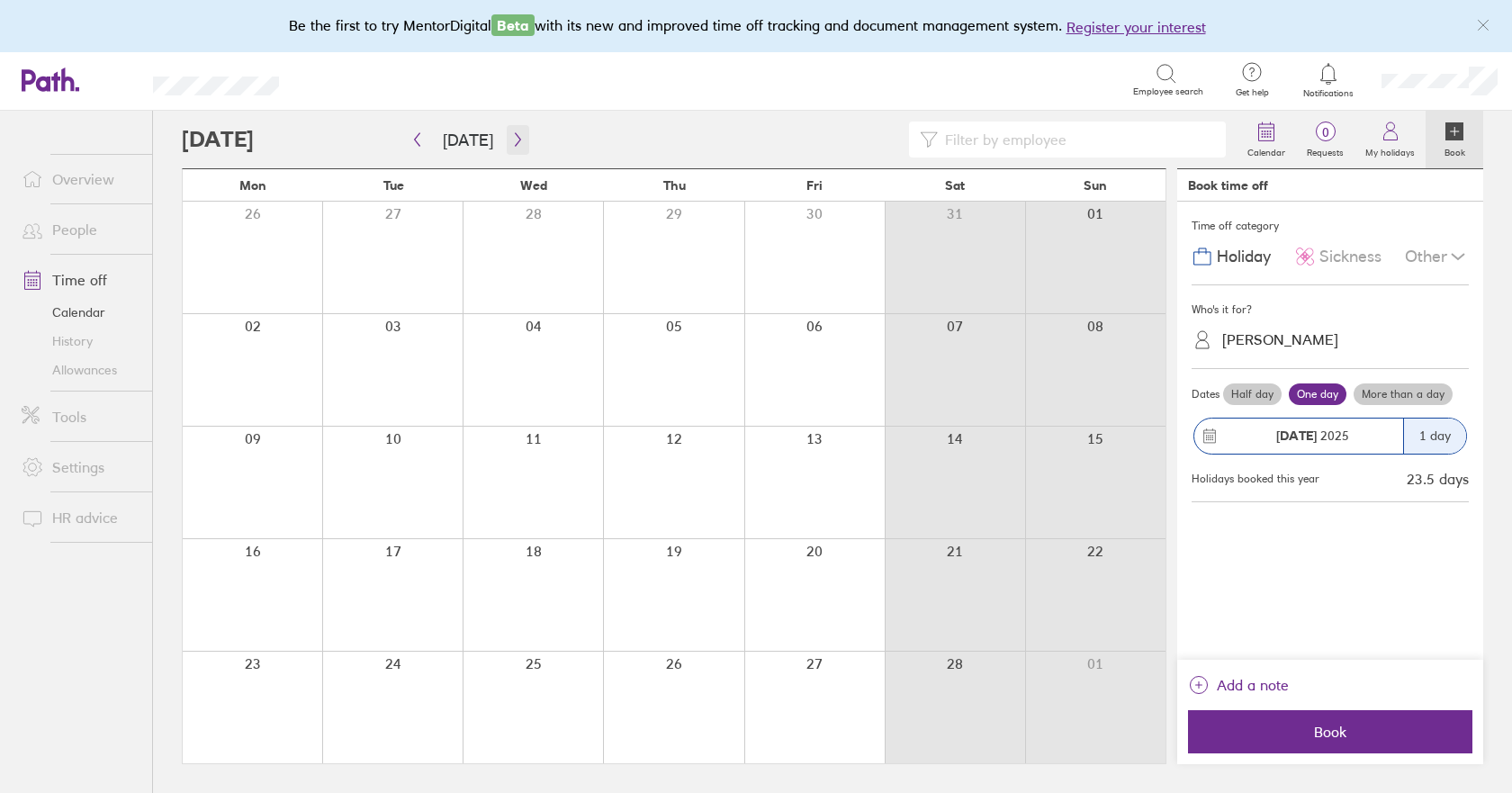
click at [515, 137] on icon "button" at bounding box center [518, 139] width 13 height 14
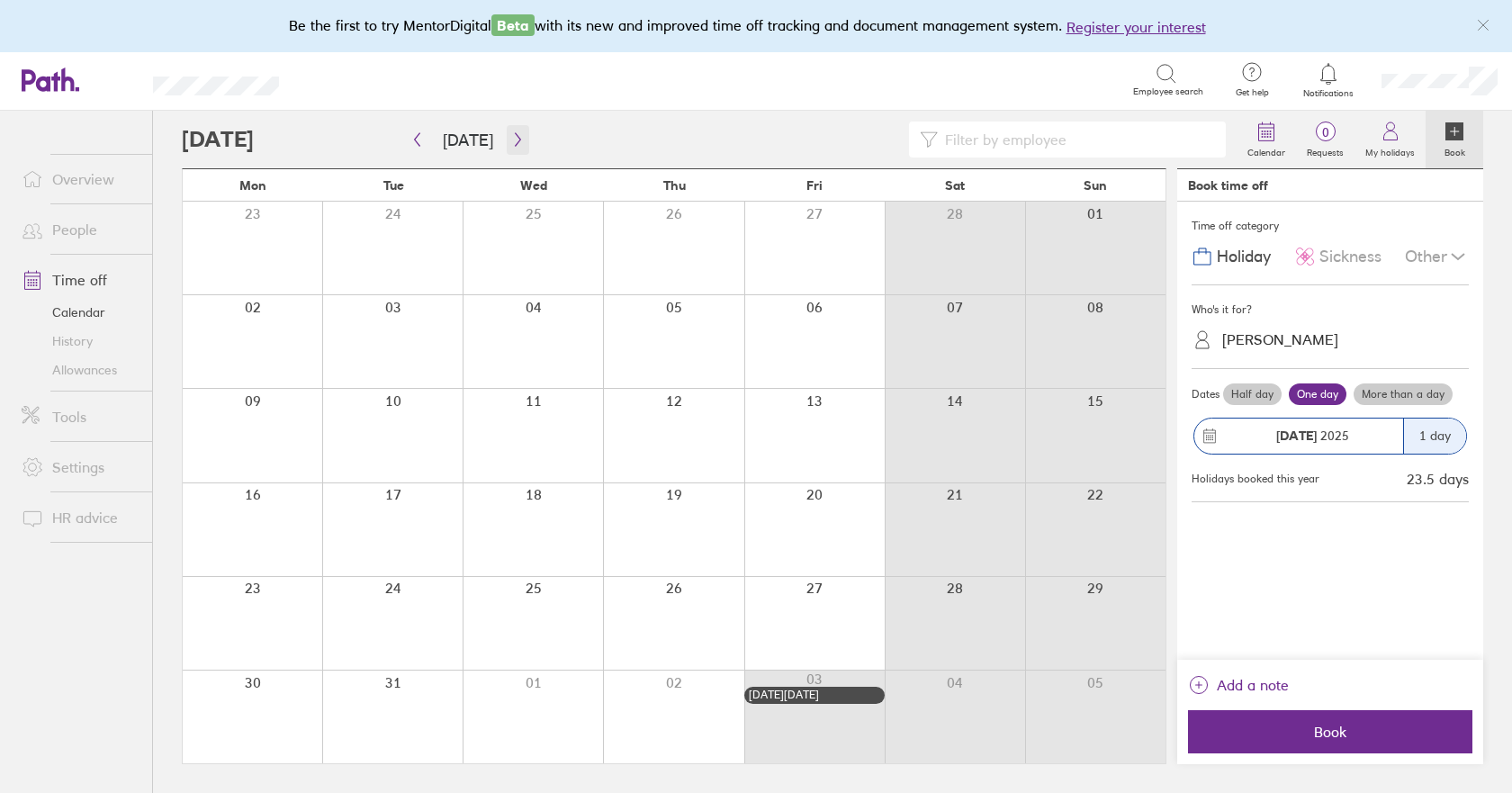
click at [511, 141] on icon "button" at bounding box center [518, 139] width 13 height 14
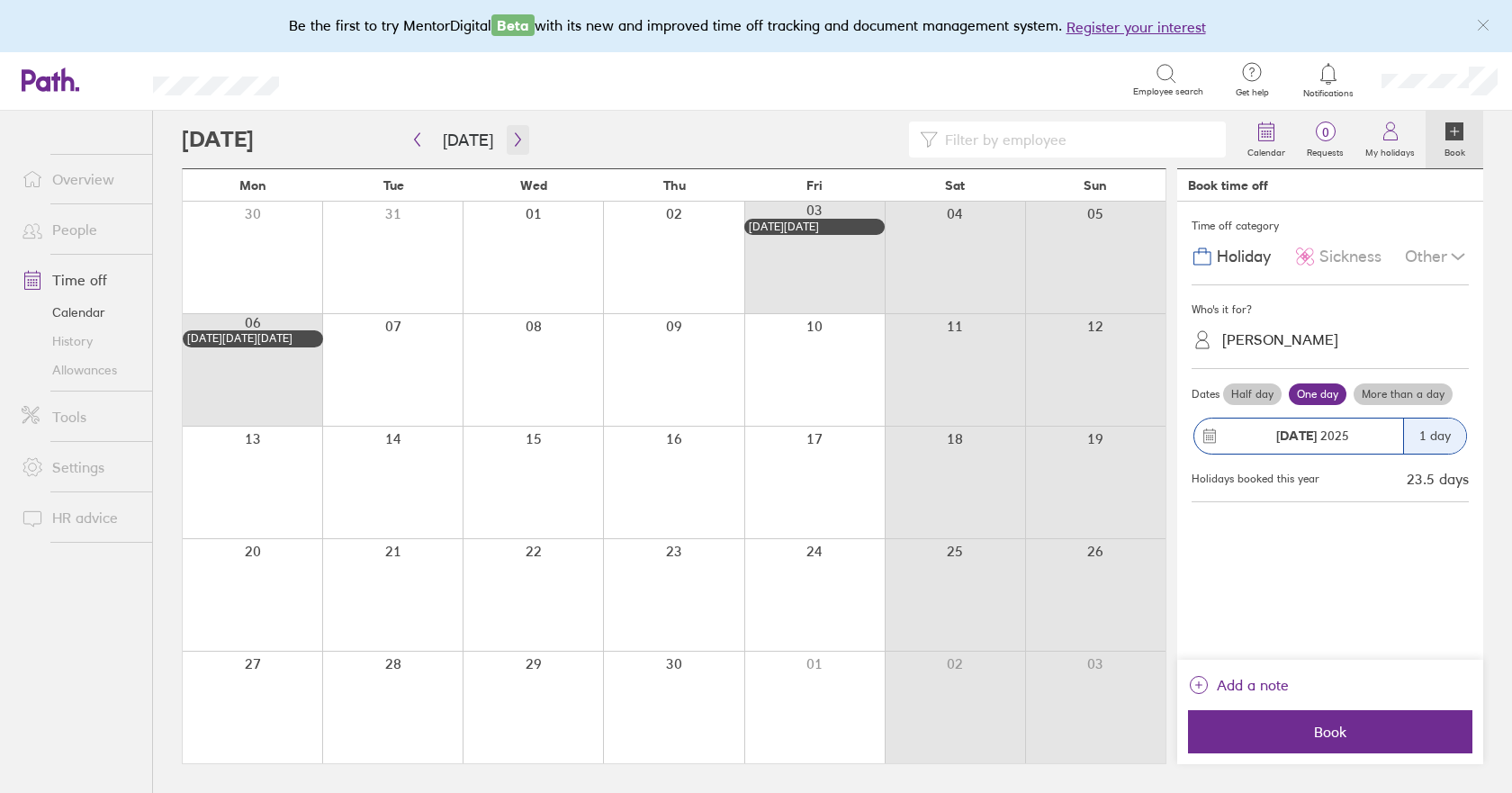
click at [507, 129] on button "button" at bounding box center [518, 139] width 23 height 30
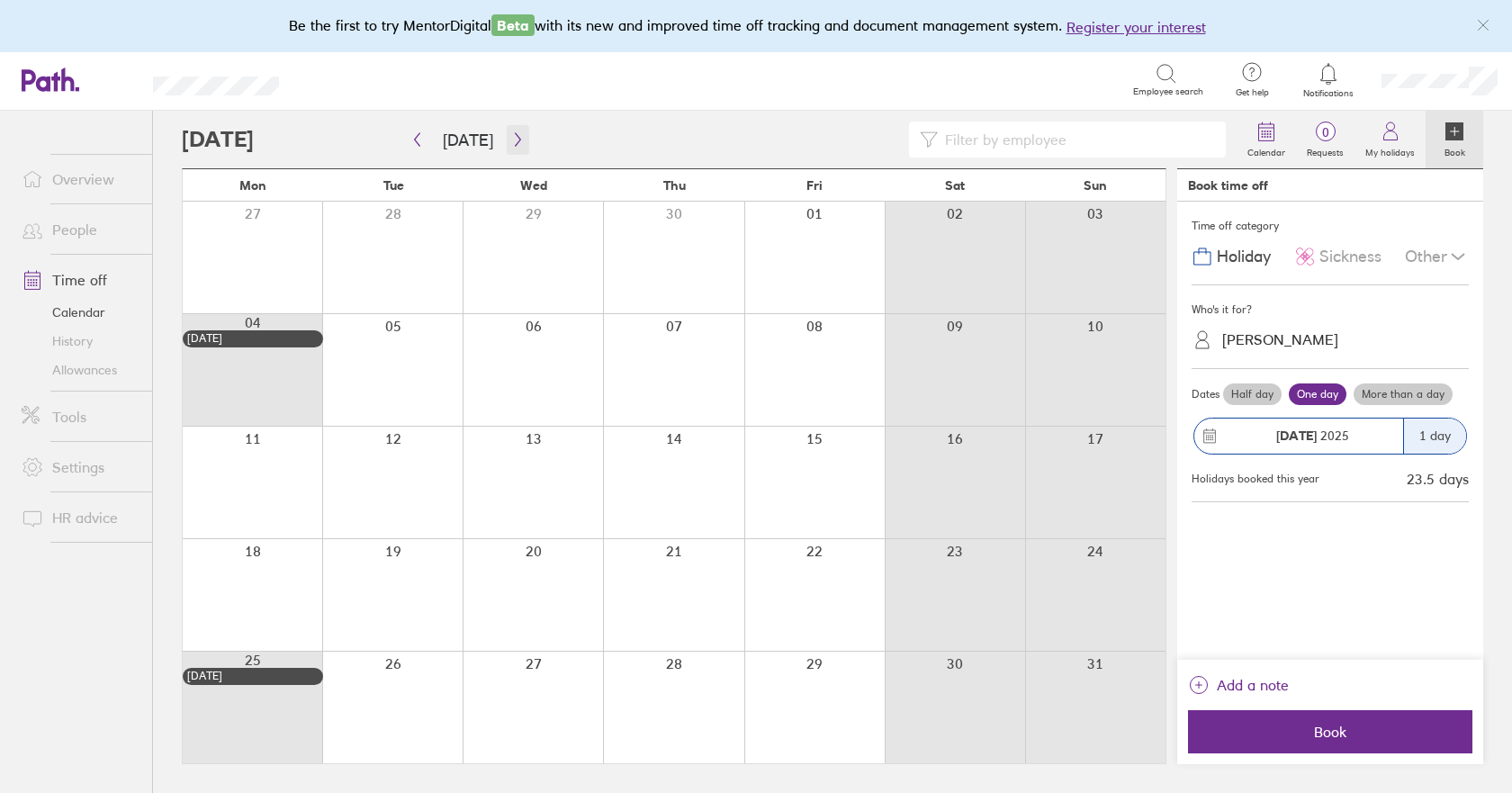
click at [515, 142] on icon "button" at bounding box center [518, 139] width 13 height 14
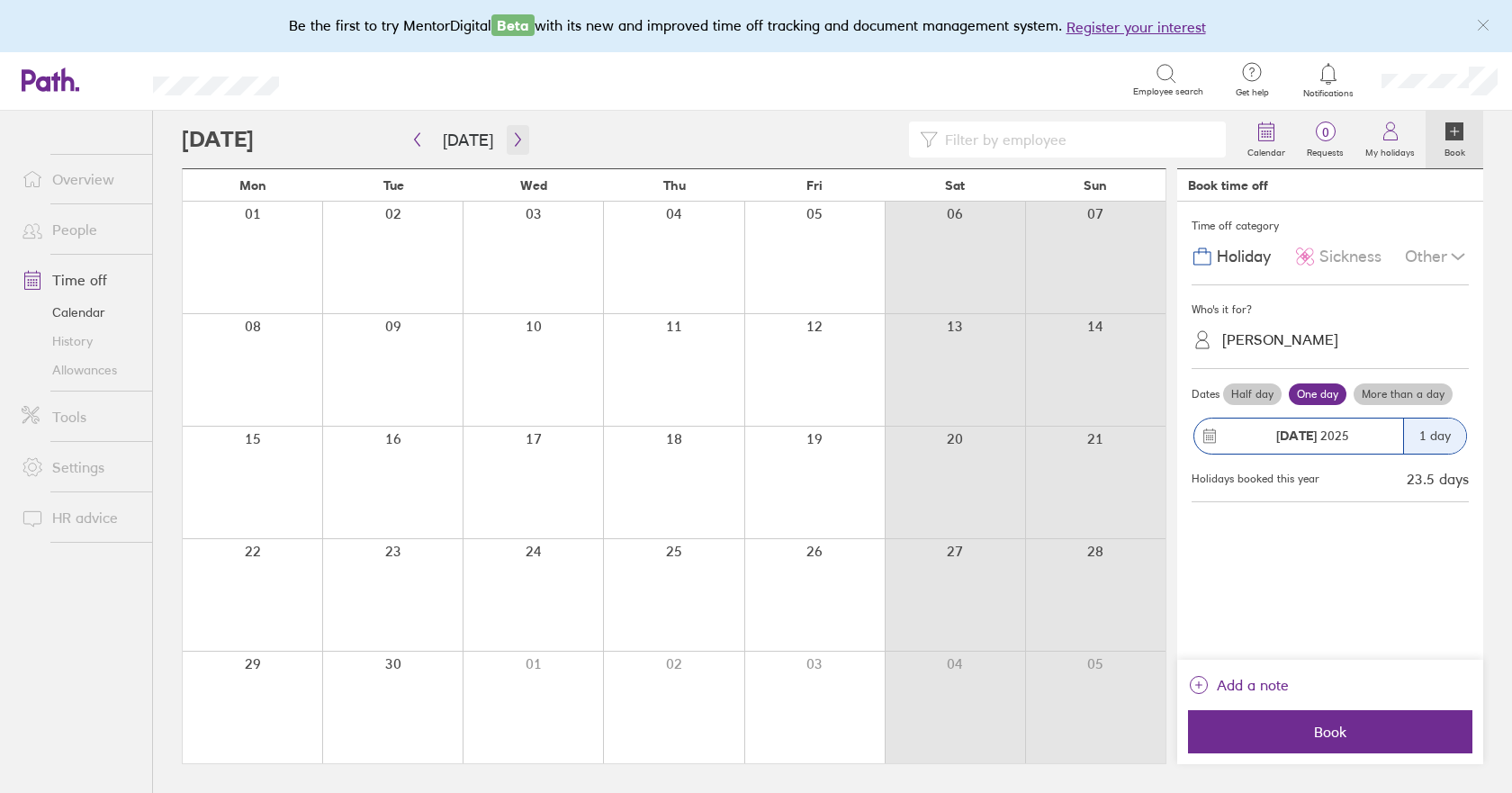
click at [511, 138] on icon "button" at bounding box center [518, 139] width 13 height 14
